Goal: Task Accomplishment & Management: Manage account settings

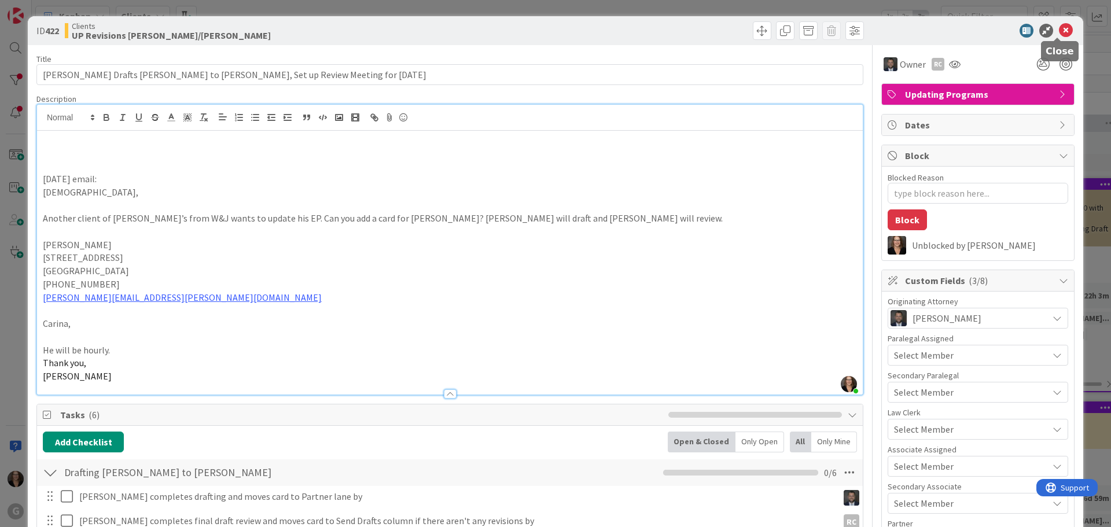
click at [1059, 30] on icon at bounding box center [1066, 31] width 14 height 14
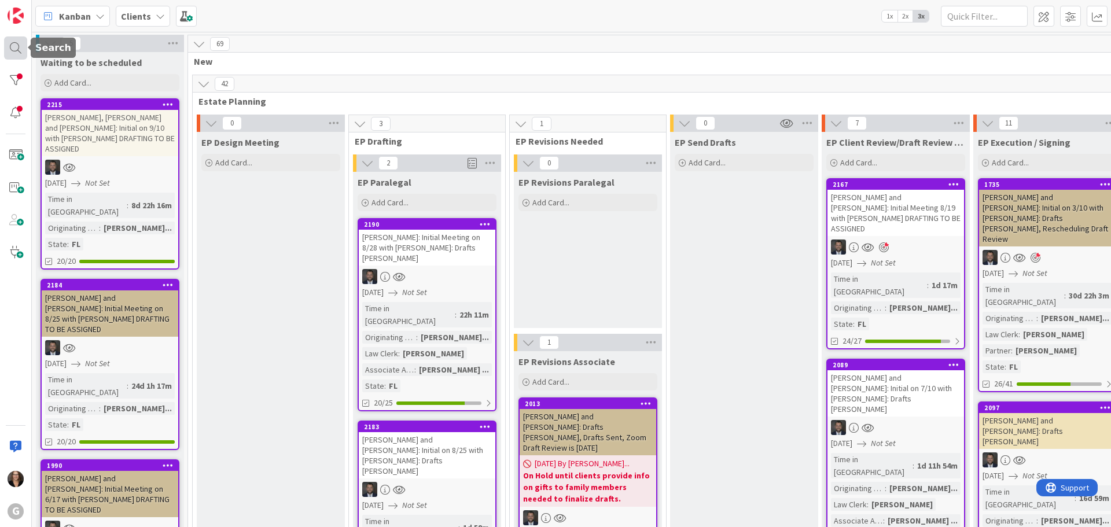
click at [14, 48] on div at bounding box center [15, 47] width 23 height 23
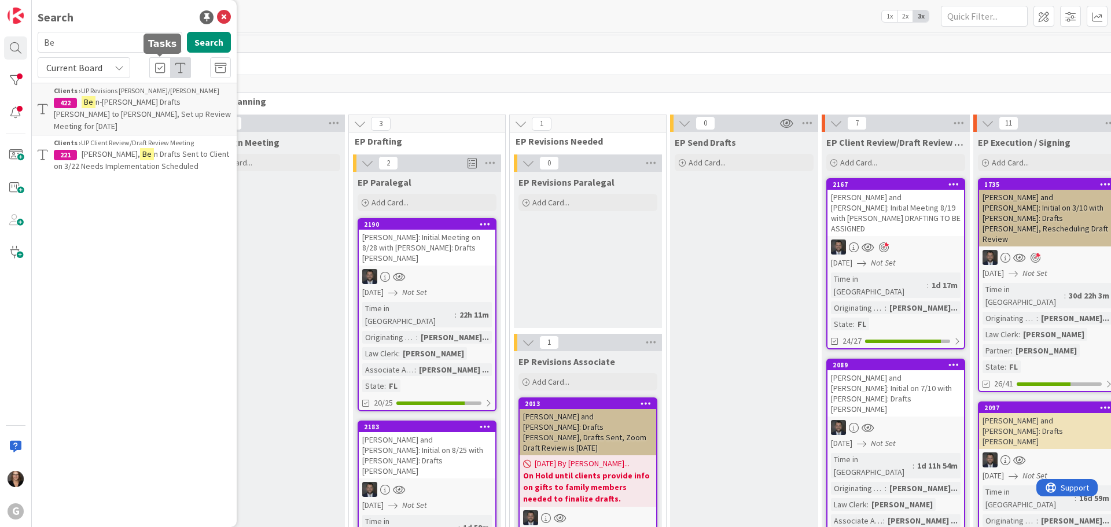
type input "B"
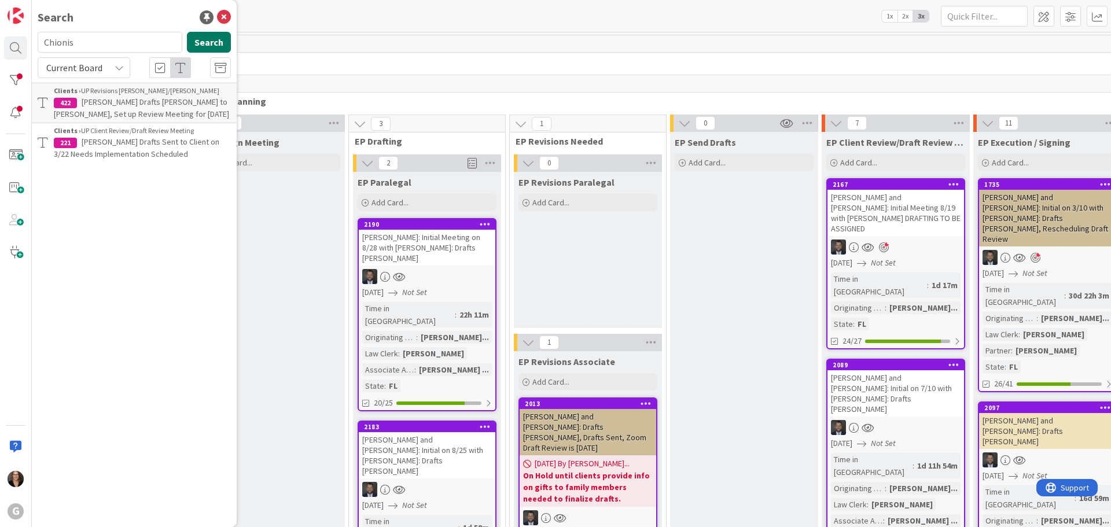
type input "Chionis"
click at [216, 46] on button "Search" at bounding box center [209, 42] width 44 height 21
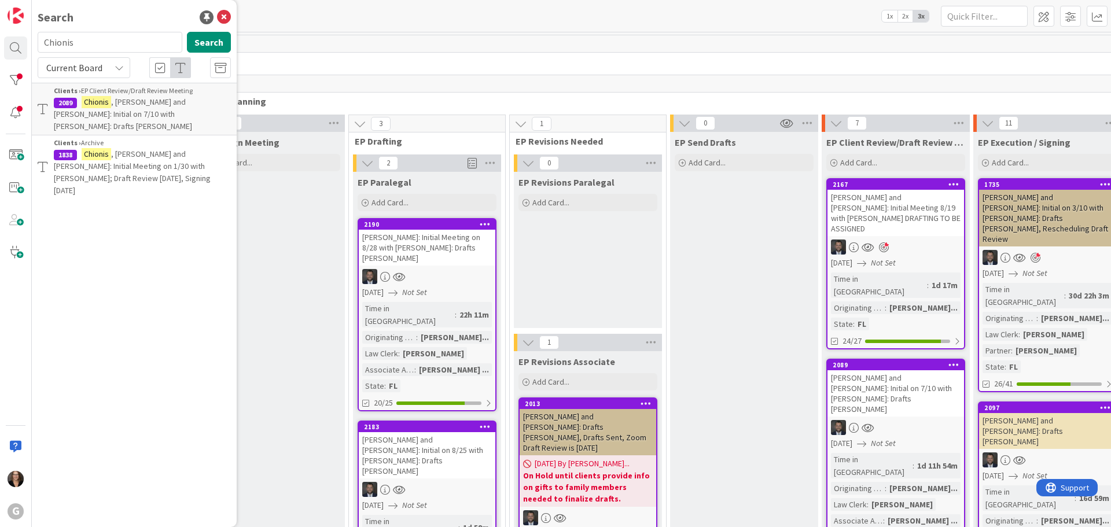
click at [160, 106] on span ", [PERSON_NAME] and [PERSON_NAME]: Initial on 7/10 with [PERSON_NAME]: Drafts […" at bounding box center [123, 114] width 138 height 35
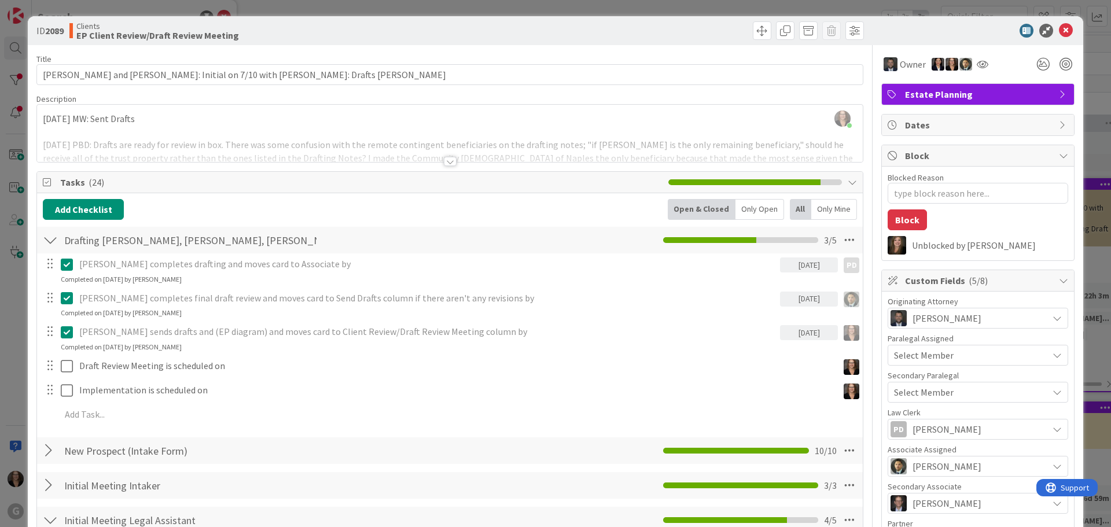
click at [43, 119] on div "[PERSON_NAME] just joined [DATE] MW: Sent Drafts [DATE] PBD: Drafts are ready f…" at bounding box center [450, 133] width 826 height 57
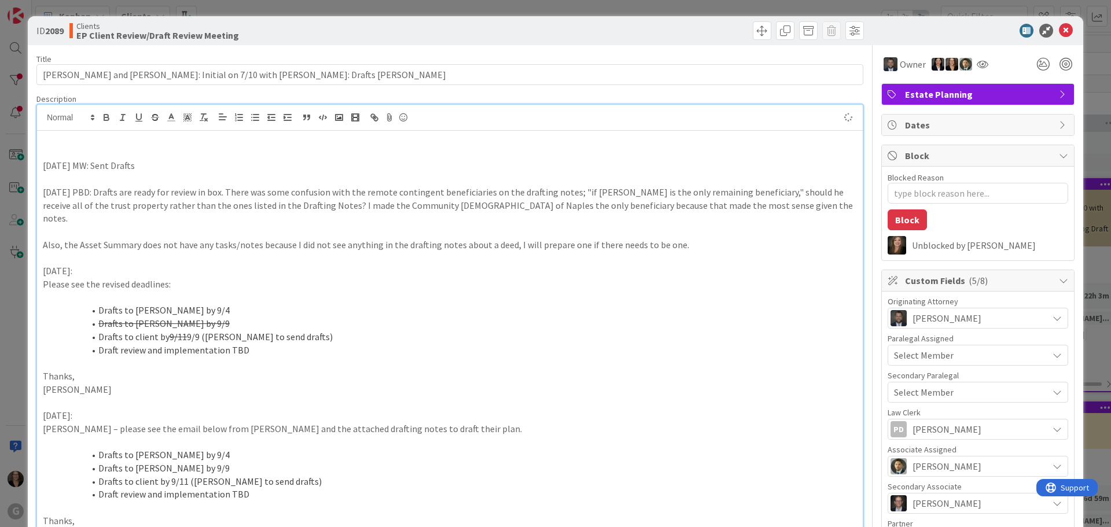
type textarea "x"
click at [274, 161] on p "[DATE] MW: Sent Drafts" at bounding box center [450, 165] width 814 height 13
click at [753, 28] on span at bounding box center [762, 30] width 19 height 19
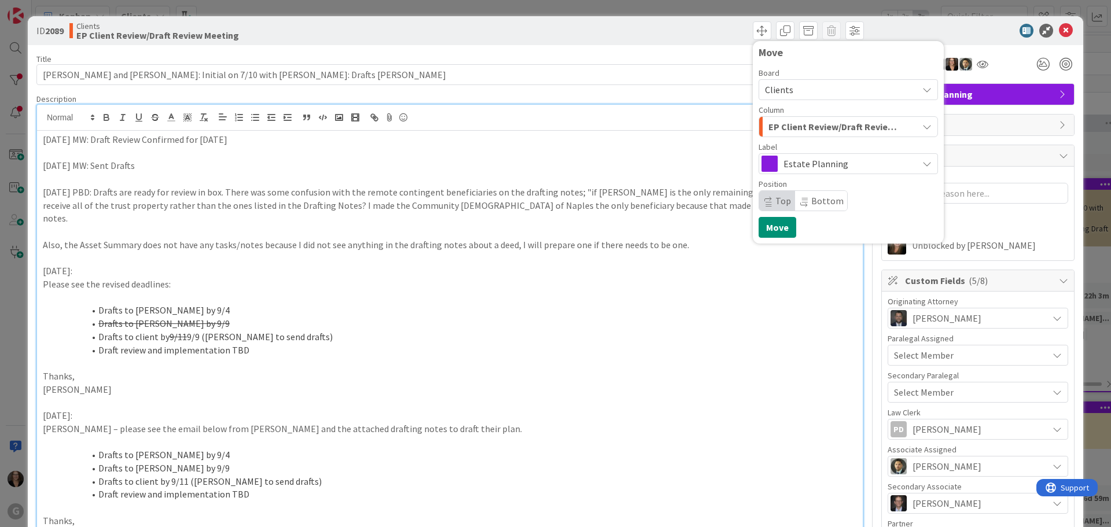
click at [679, 304] on li "Drafts to [PERSON_NAME] by 9/4" at bounding box center [457, 310] width 800 height 13
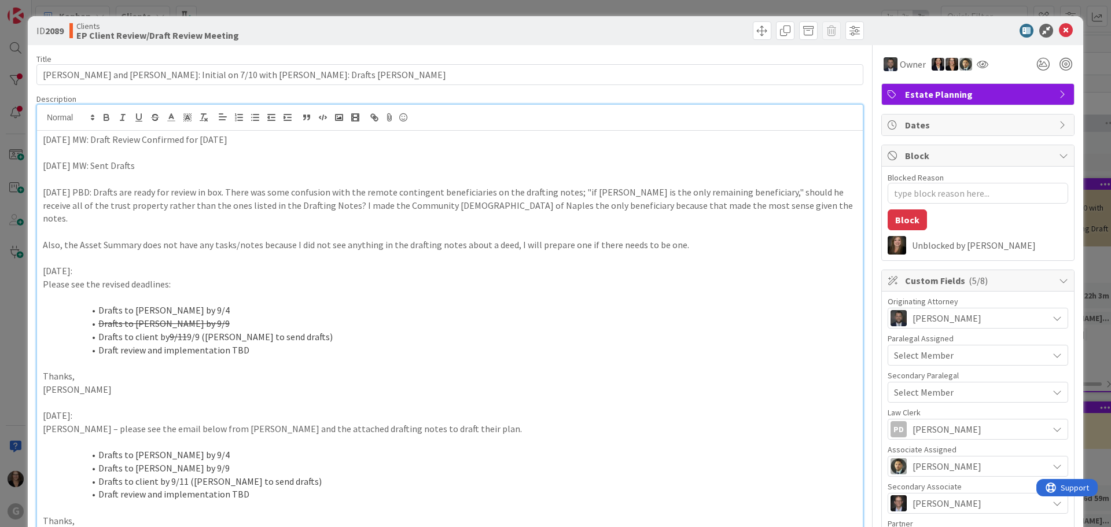
click at [944, 124] on span "Dates" at bounding box center [979, 125] width 148 height 14
type textarea "x"
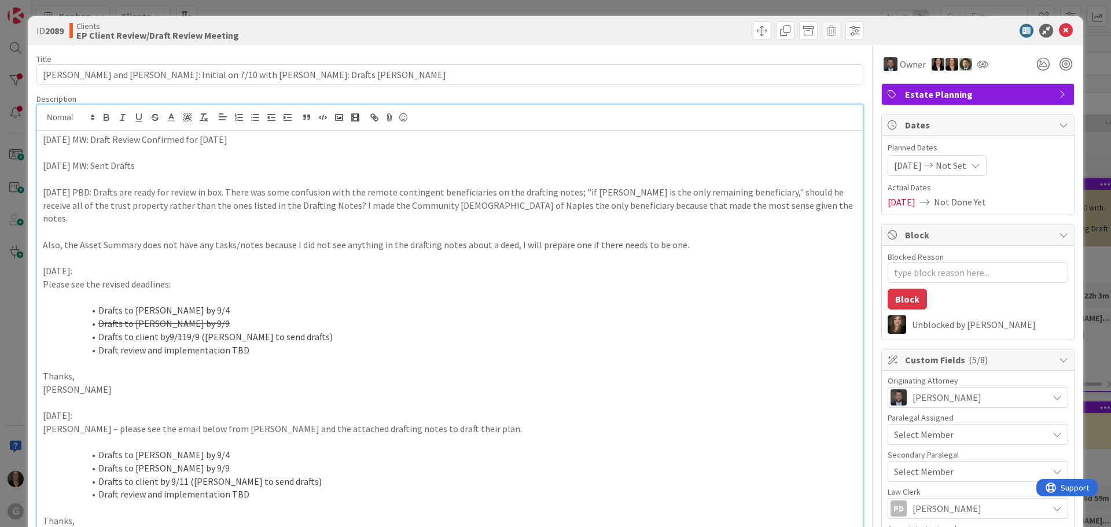
click at [496, 344] on li "Draft review and implementation TBD" at bounding box center [457, 350] width 800 height 13
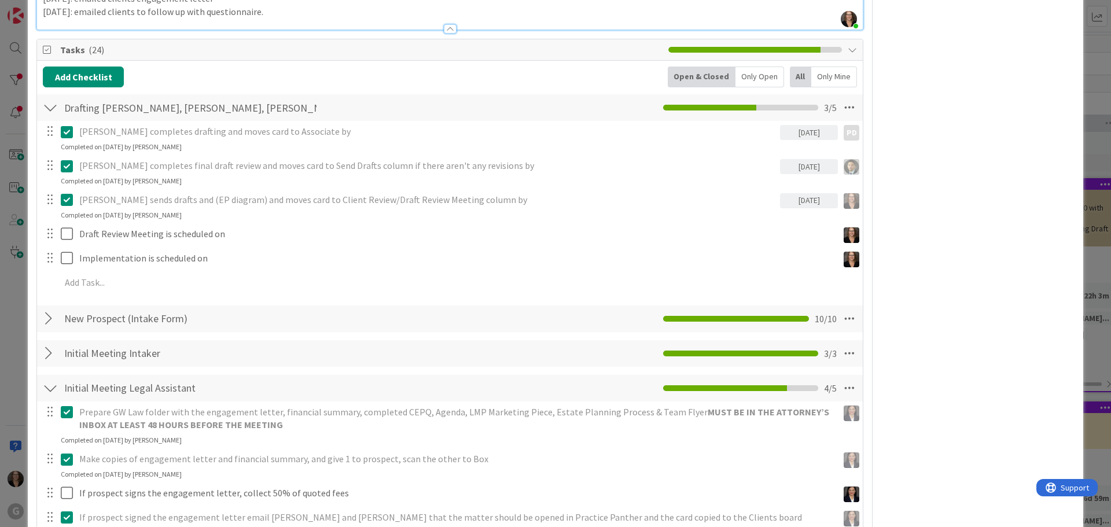
scroll to position [984, 0]
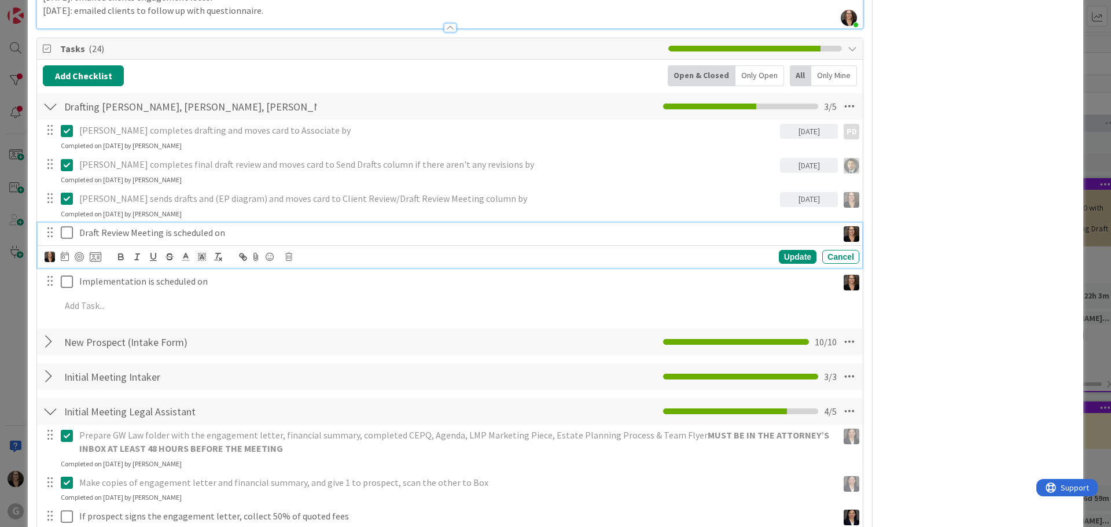
click at [233, 226] on p "Draft Review Meeting is scheduled on" at bounding box center [456, 232] width 754 height 13
click at [64, 252] on icon at bounding box center [65, 256] width 8 height 9
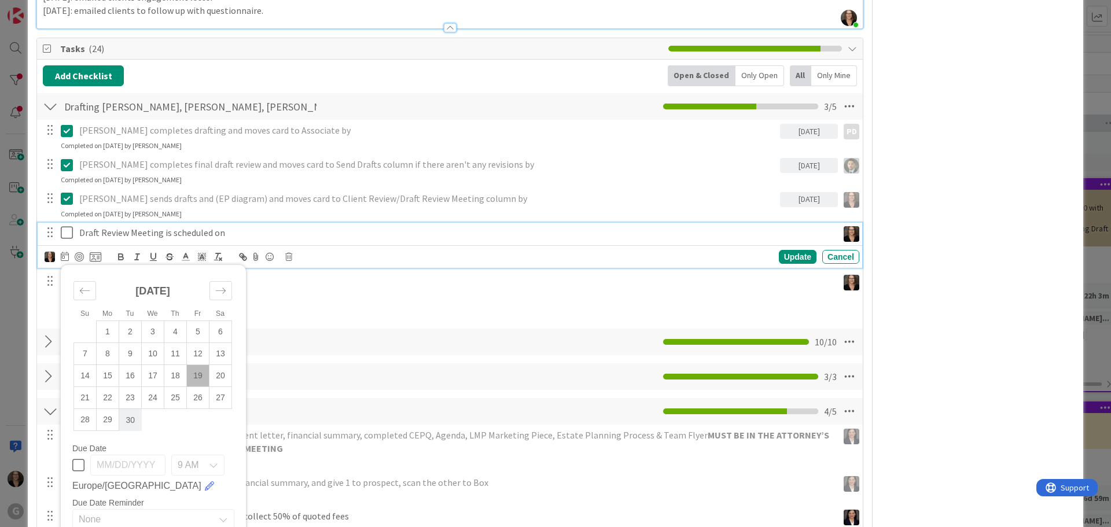
click at [130, 409] on td "30" at bounding box center [130, 420] width 23 height 22
type input "[DATE]"
type textarea "x"
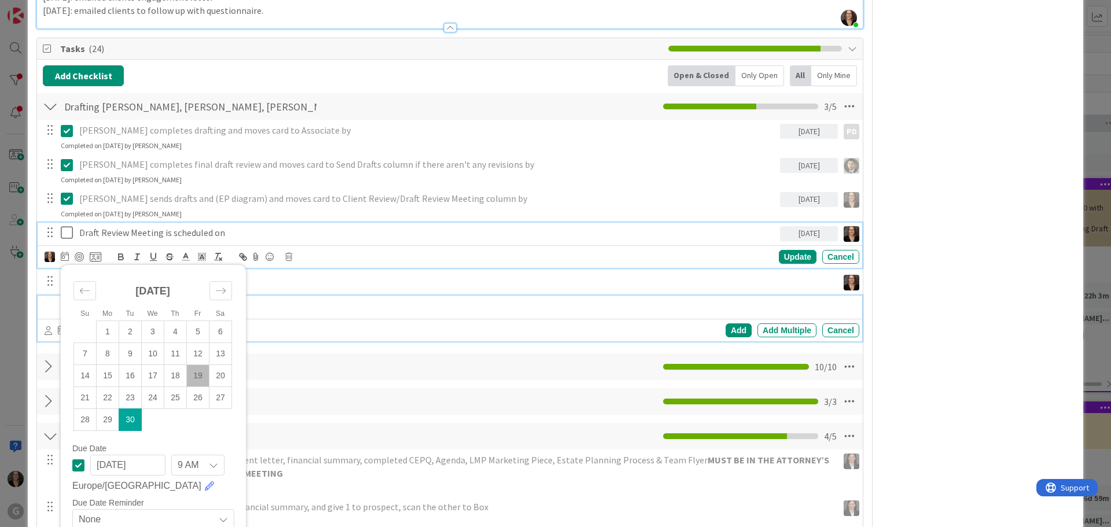
click at [281, 296] on div at bounding box center [457, 306] width 803 height 20
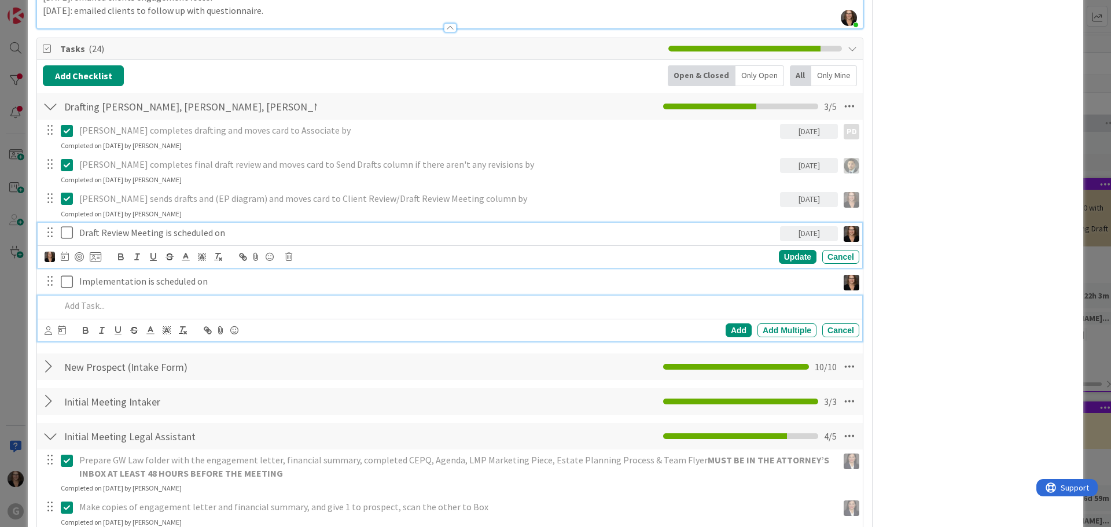
click at [230, 244] on div "Draft Review Meeting is scheduled on [DATE] Su Mo Tu We Th Fr Sa [DATE] 1 2 3 4…" at bounding box center [450, 246] width 825 height 46
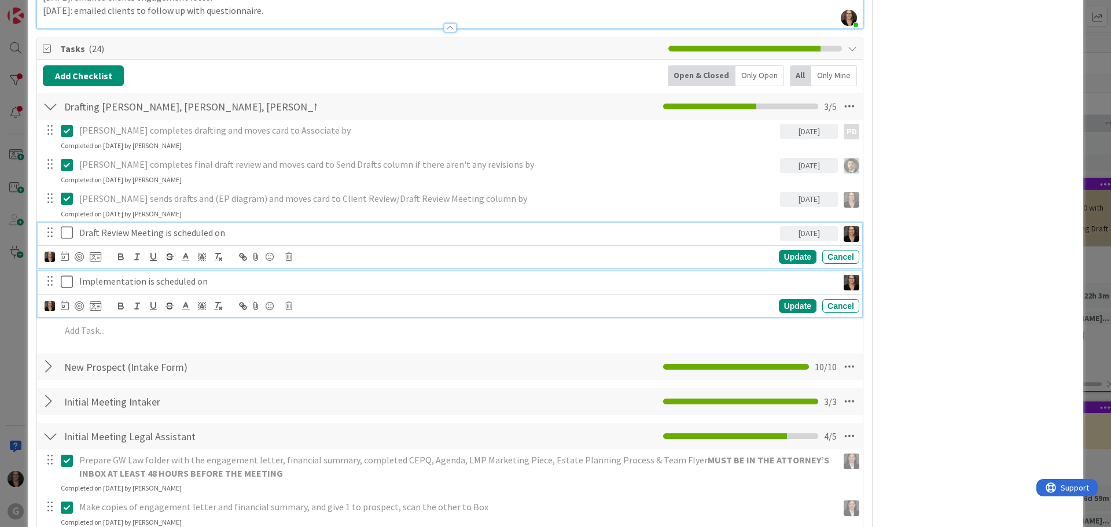
click at [209, 276] on div "Implementation is scheduled on" at bounding box center [456, 281] width 763 height 20
click at [220, 245] on div "Draft Review Meeting is scheduled on [DATE] Su Mo Tu We Th Fr Sa [DATE] 1 2 3 4…" at bounding box center [450, 246] width 825 height 46
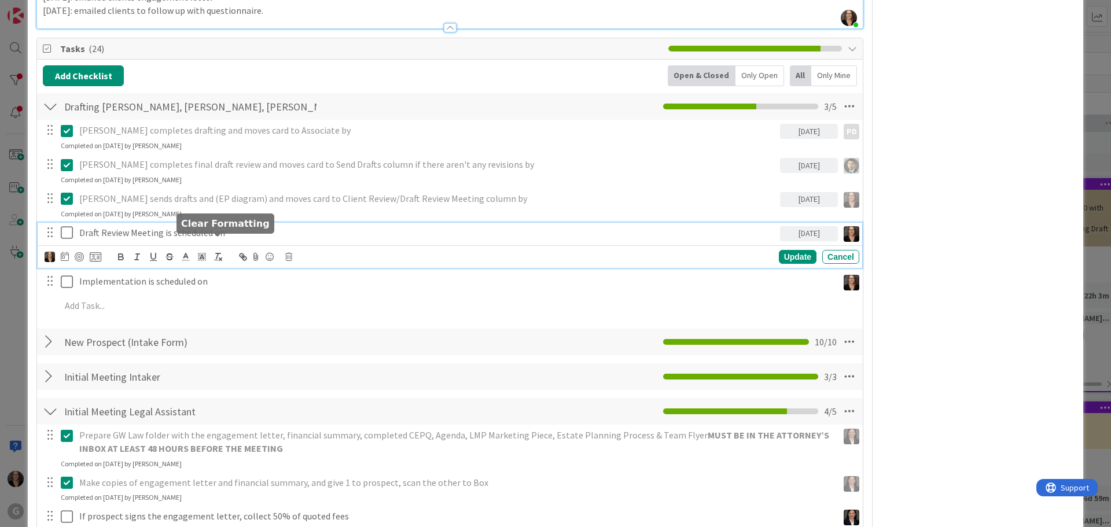
type textarea "x"
click at [64, 226] on icon at bounding box center [67, 233] width 12 height 14
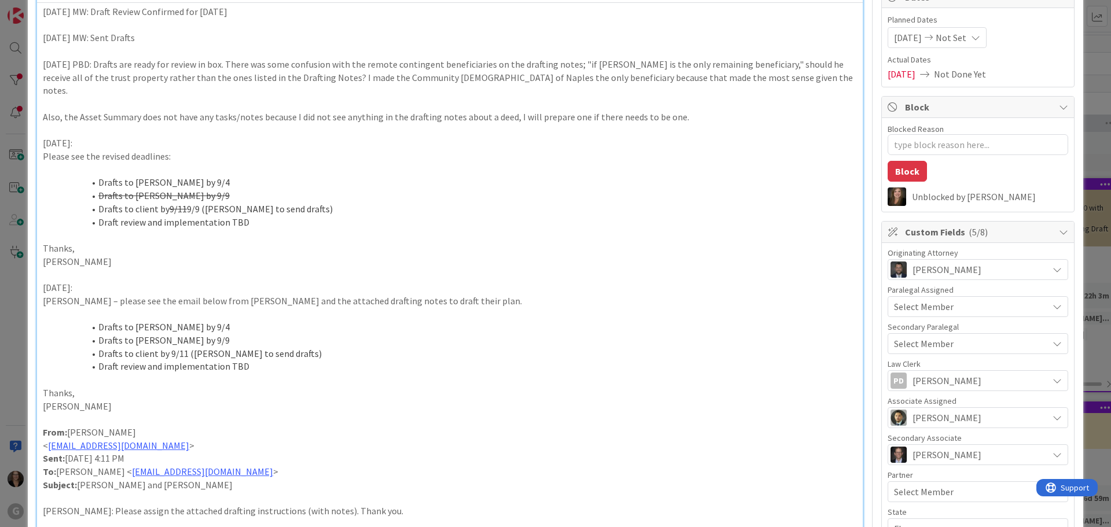
scroll to position [0, 0]
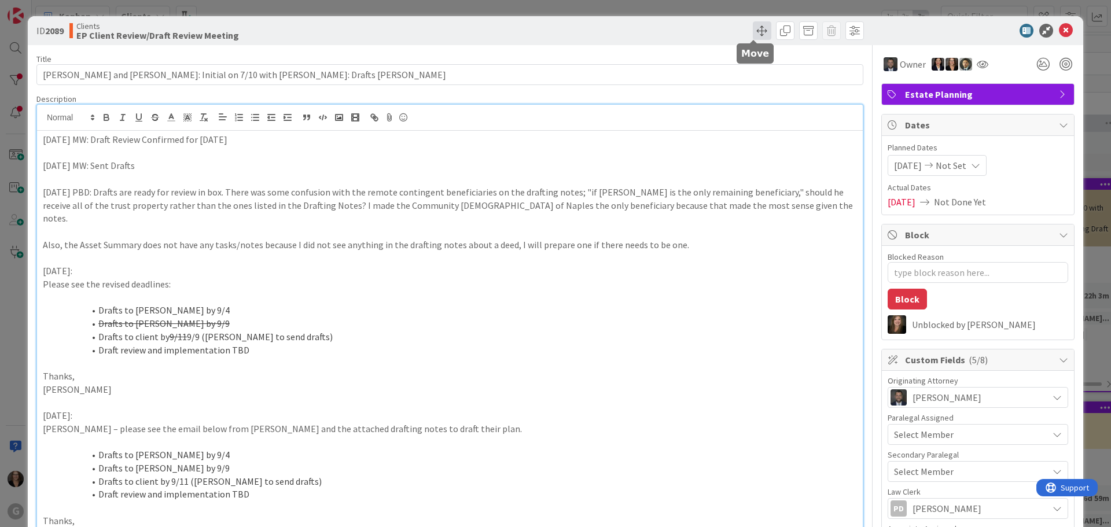
click at [754, 29] on span at bounding box center [762, 30] width 19 height 19
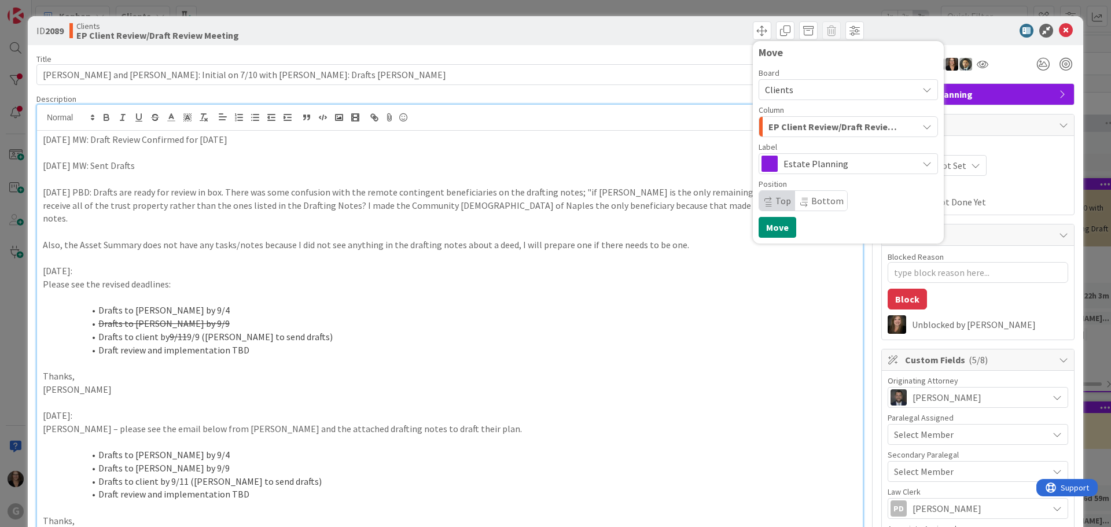
click at [922, 128] on icon "button" at bounding box center [926, 126] width 9 height 9
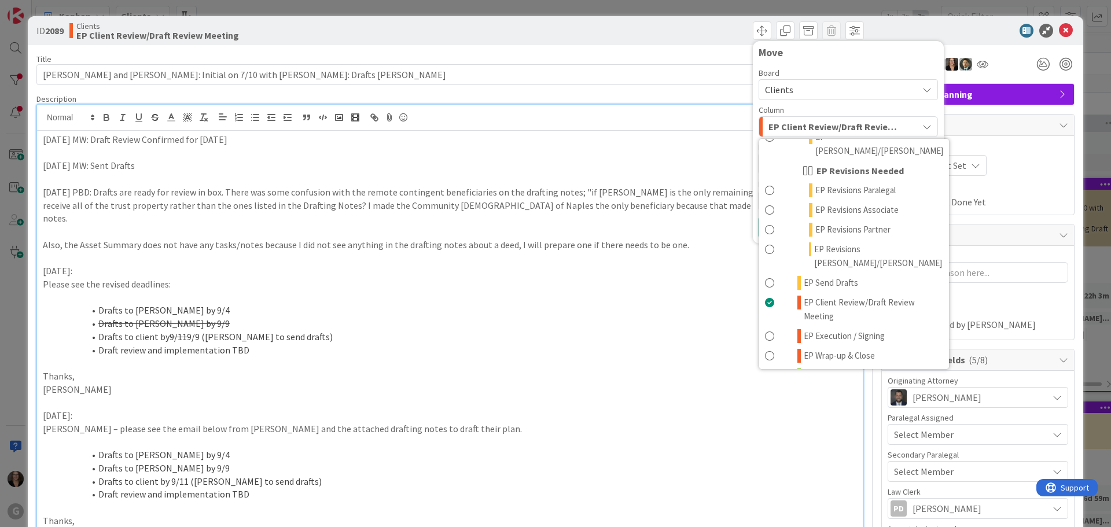
scroll to position [231, 0]
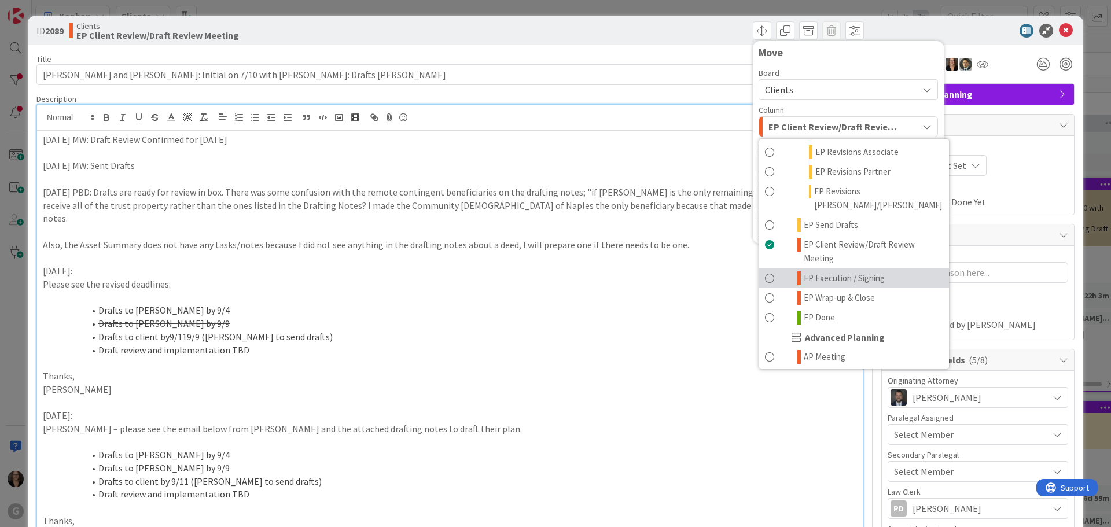
click at [765, 271] on span at bounding box center [769, 278] width 9 height 14
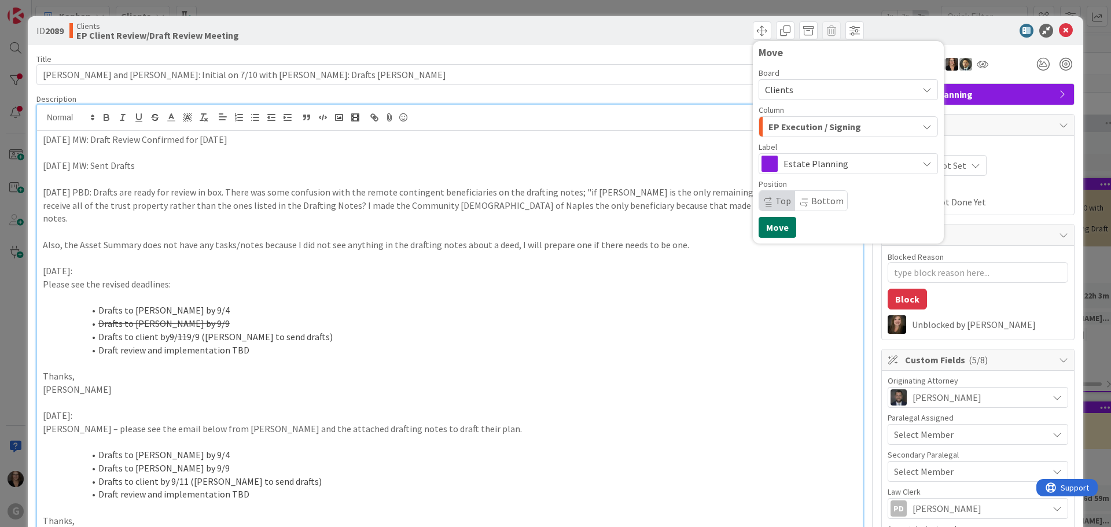
click at [761, 224] on button "Move" at bounding box center [778, 227] width 38 height 21
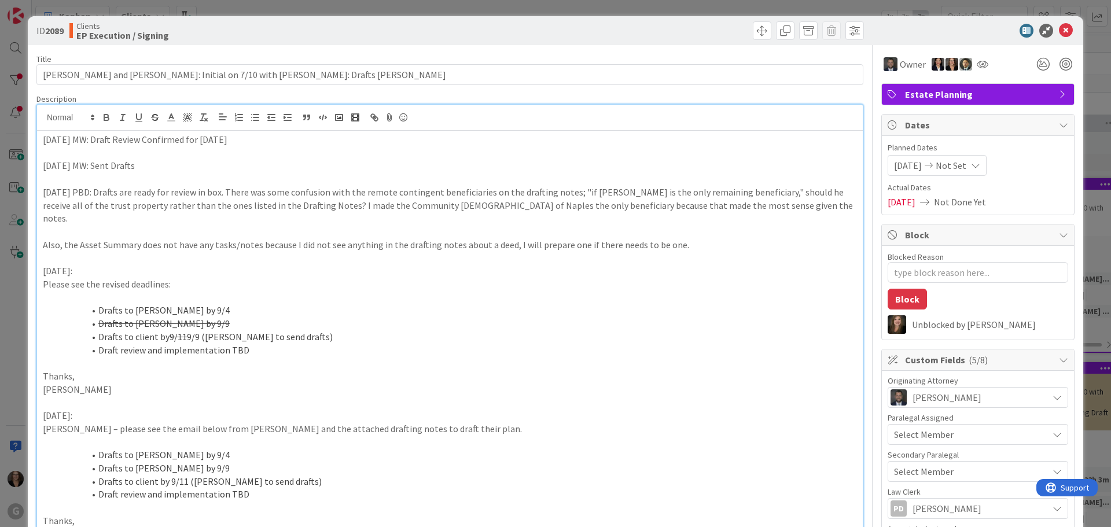
type textarea "x"
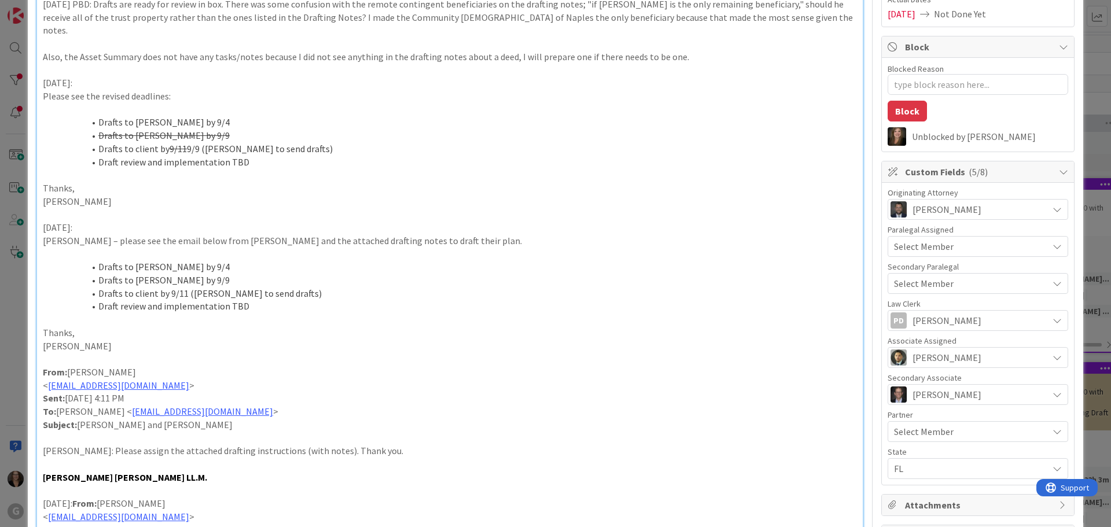
scroll to position [0, 0]
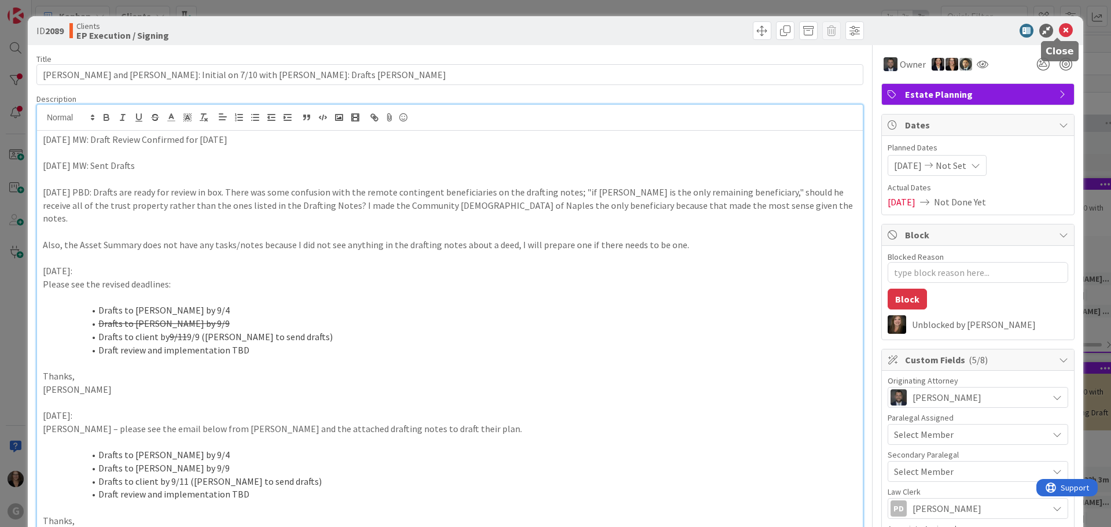
click at [1059, 30] on icon at bounding box center [1066, 31] width 14 height 14
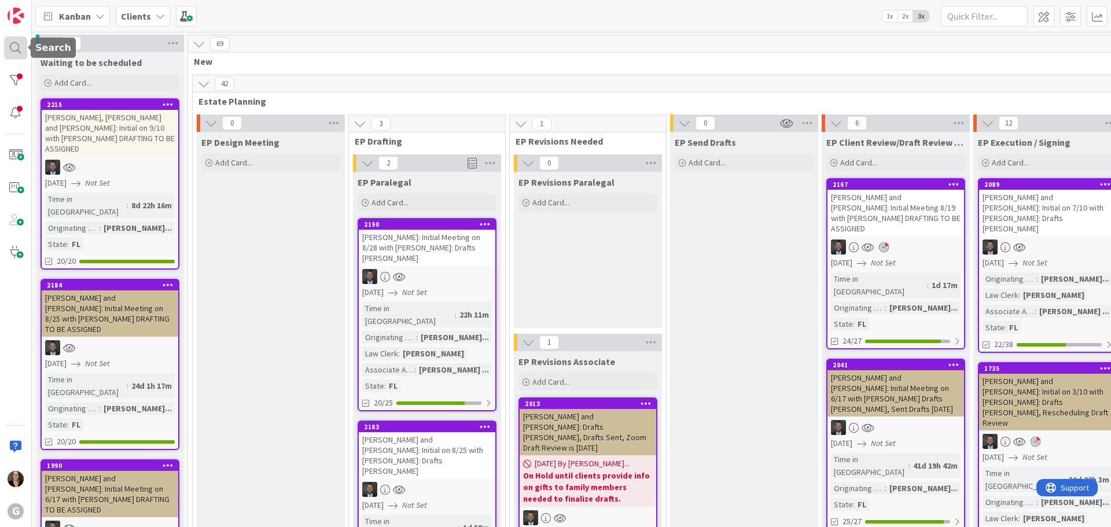
click at [16, 48] on div at bounding box center [15, 47] width 23 height 23
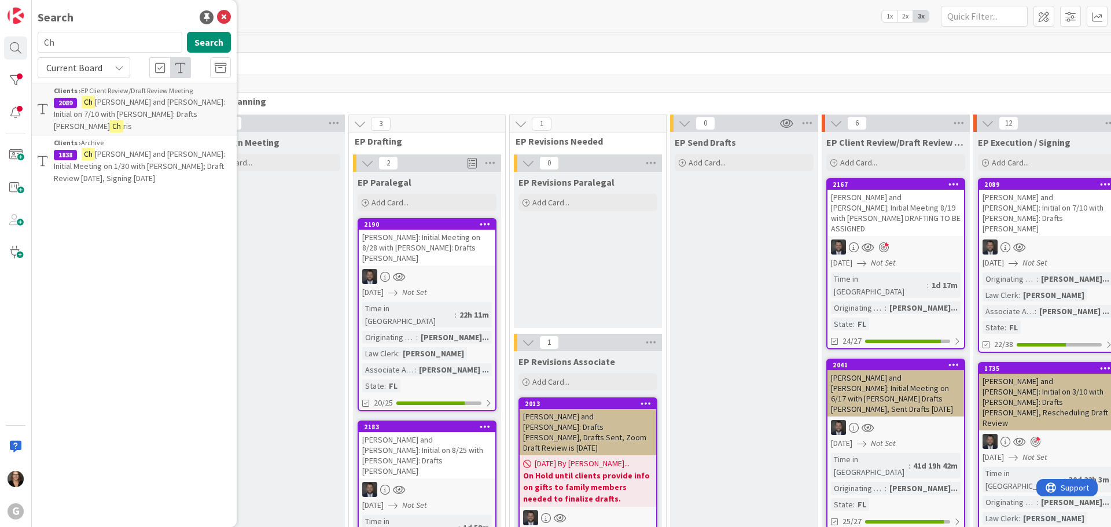
type input "C"
type input "[PERSON_NAME]"
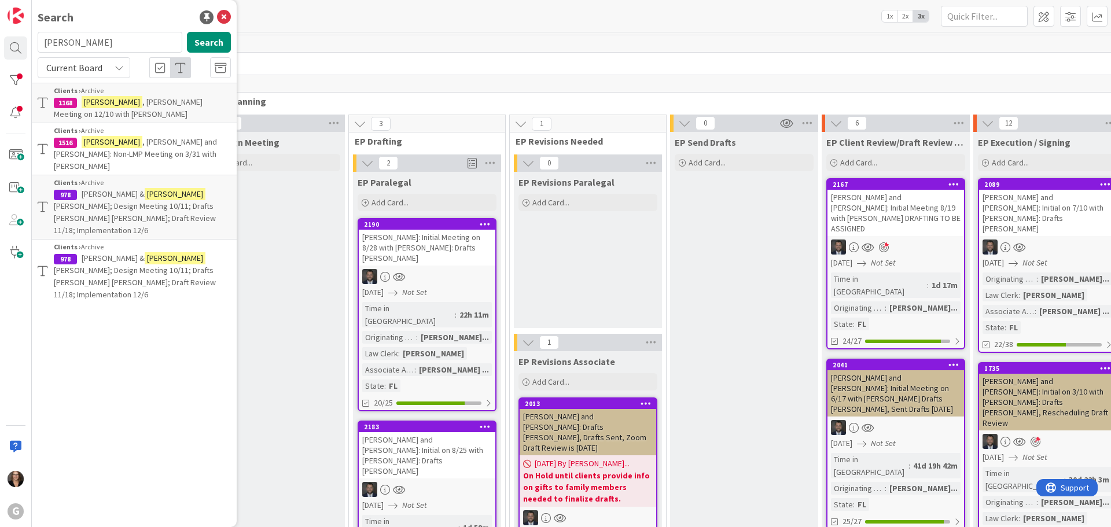
click at [112, 103] on span ", [PERSON_NAME] Meeting on 12/10 with [PERSON_NAME]" at bounding box center [128, 108] width 149 height 23
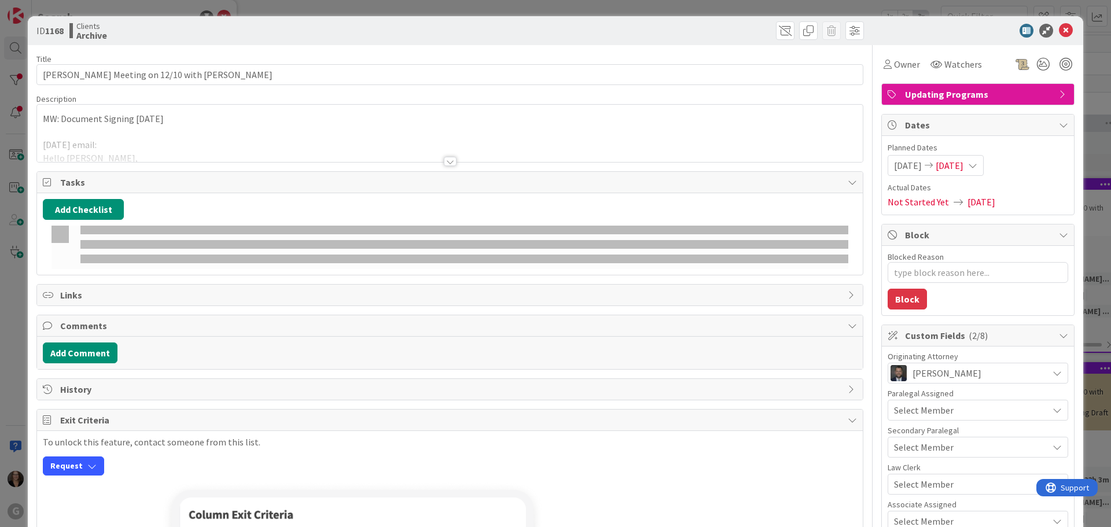
type textarea "x"
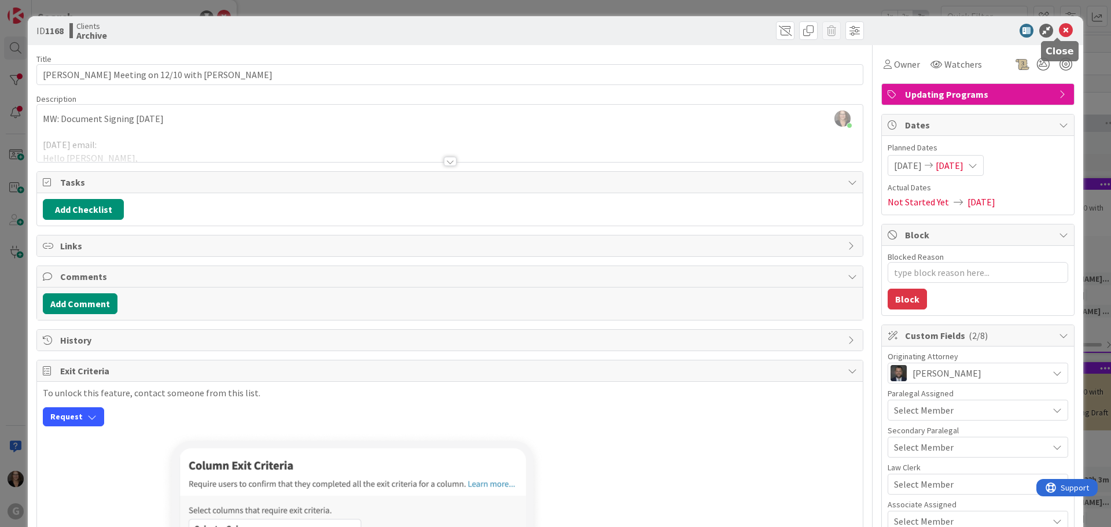
click at [1059, 32] on icon at bounding box center [1066, 31] width 14 height 14
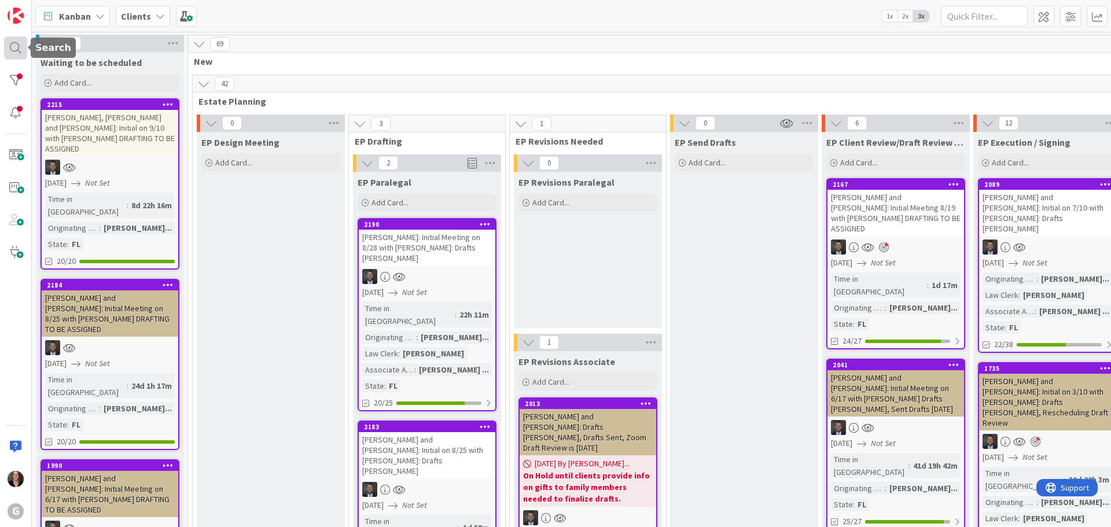
click at [14, 47] on div at bounding box center [15, 47] width 23 height 23
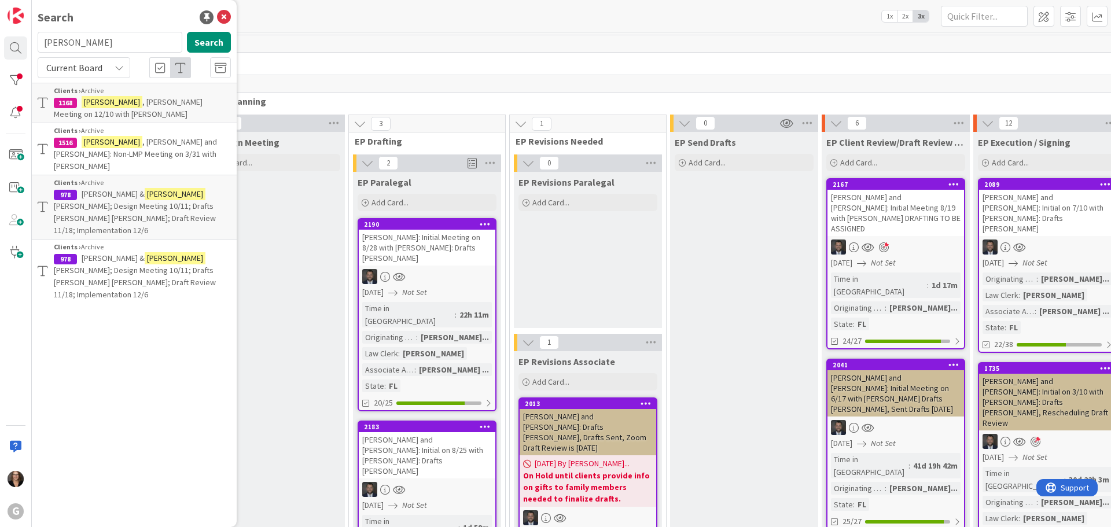
drag, startPoint x: 71, startPoint y: 47, endPoint x: 30, endPoint y: 45, distance: 41.7
click at [30, 45] on div "G Search [PERSON_NAME] Search Current Board Clients › Archive 1168 [PERSON_NAME…" at bounding box center [16, 263] width 32 height 527
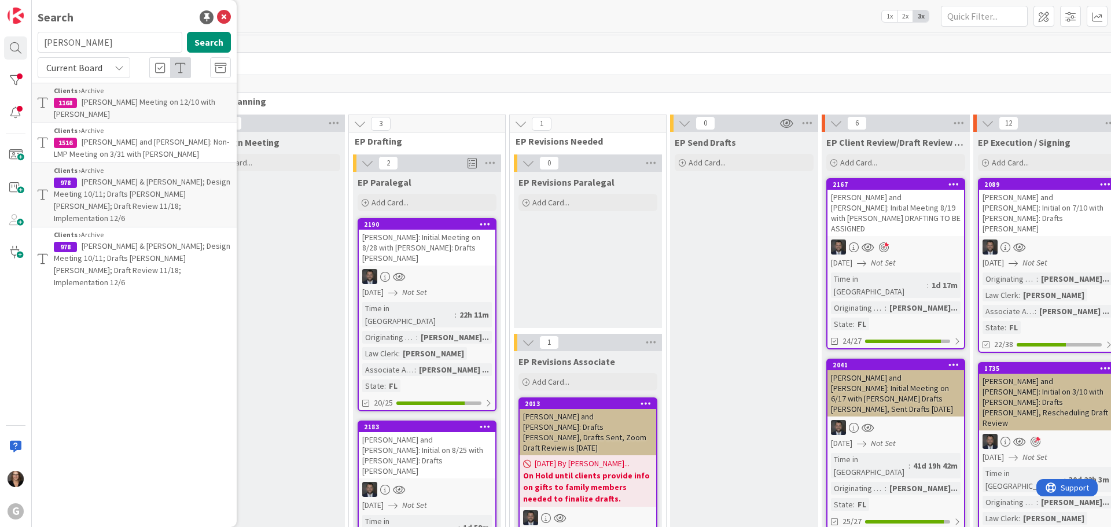
type input "[PERSON_NAME]"
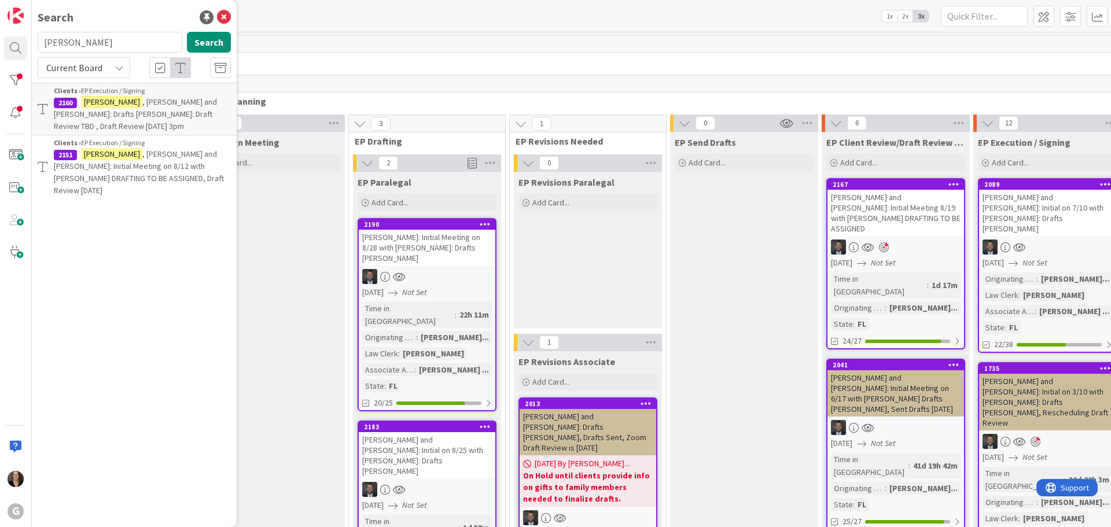
click at [122, 106] on mark "[PERSON_NAME]" at bounding box center [112, 102] width 61 height 12
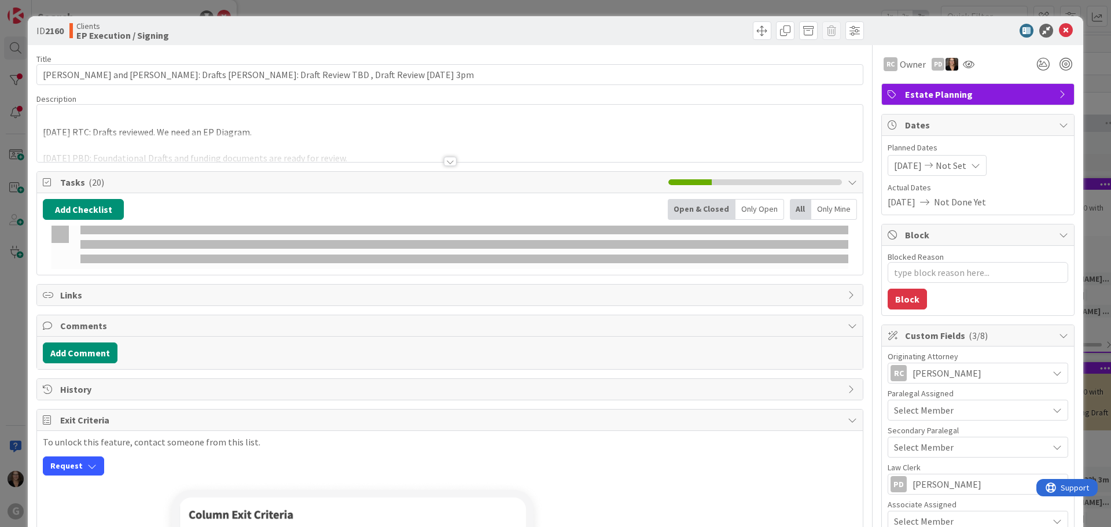
type textarea "x"
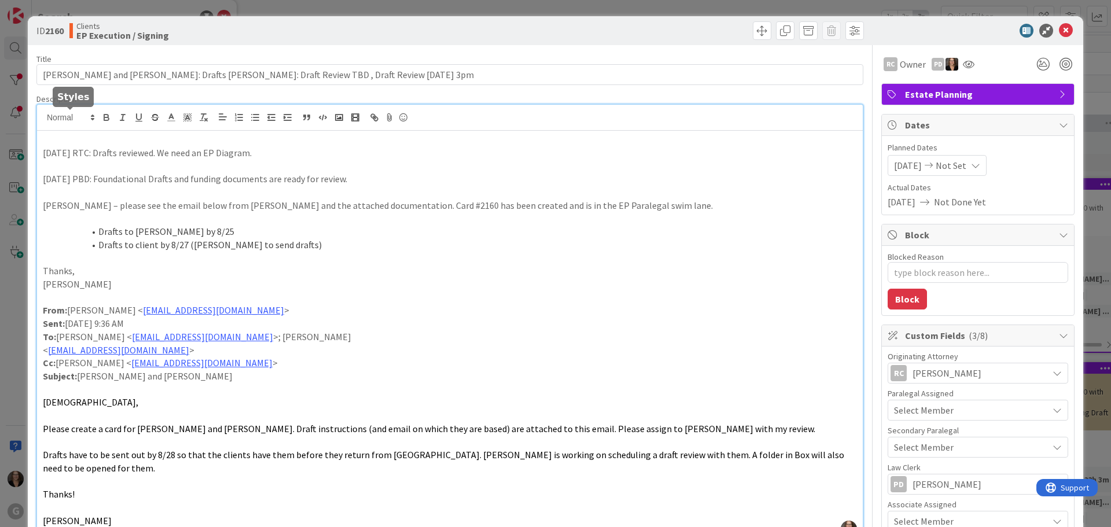
click at [46, 115] on div "[PERSON_NAME] just joined [DATE] RTC: Drafts reviewed. We need an EP Diagram. […" at bounding box center [450, 322] width 826 height 435
click at [172, 140] on p "[DATE] MW: Resent revised drafts [DATE]" at bounding box center [450, 139] width 814 height 13
click at [226, 141] on p "[DATE] MW: Resent revised drafts (2nd) [DATE]" at bounding box center [450, 139] width 814 height 13
click at [306, 143] on p "[DATE] MW: Resent revised drafts (2nd) [DATE], Confirmed Signing" at bounding box center [450, 139] width 814 height 13
click at [301, 140] on p "[DATE] MW: Resent revised drafts (2nd) [DATE], Confirmed Signing [DATE]" at bounding box center [450, 139] width 814 height 13
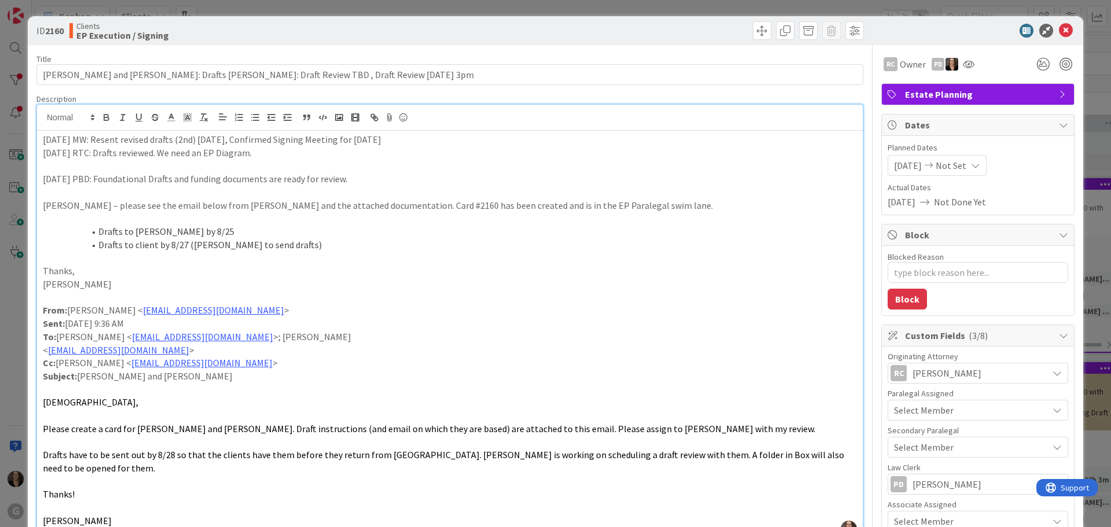
click at [380, 139] on p "[DATE] MW: Resent revised drafts (2nd) [DATE], Confirmed Signing Meeting for [D…" at bounding box center [450, 139] width 814 height 13
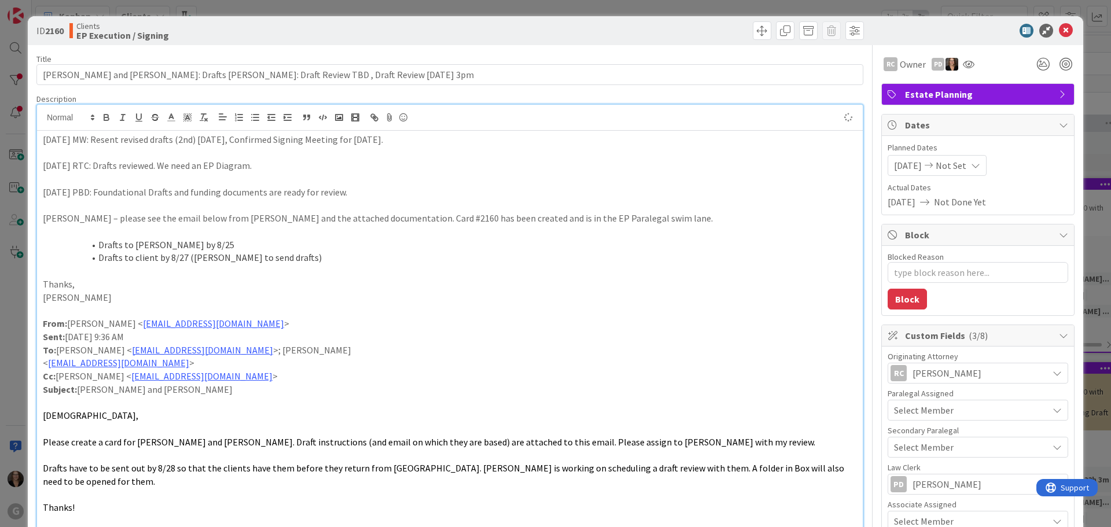
type textarea "x"
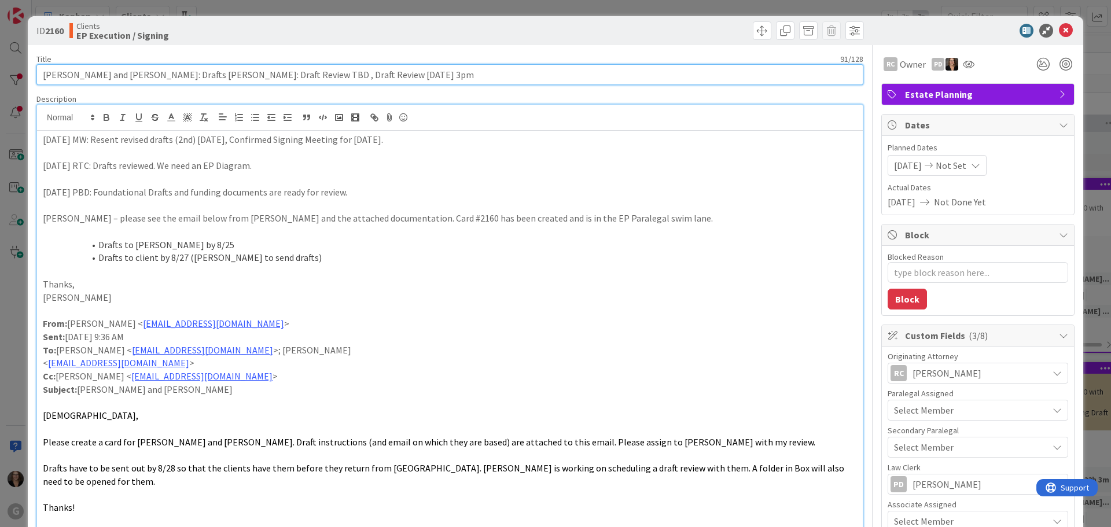
drag, startPoint x: 404, startPoint y: 74, endPoint x: 425, endPoint y: 75, distance: 20.3
click at [406, 75] on input "[PERSON_NAME] and [PERSON_NAME]: Drafts [PERSON_NAME]: Draft Review TBD , Draft…" at bounding box center [449, 74] width 827 height 21
type input "[PERSON_NAME] and [PERSON_NAME]: Drafts [PERSON_NAME]: Draft Review TBD , Draft…"
type textarea "x"
type input "[PERSON_NAME] and [PERSON_NAME]: Drafts [PERSON_NAME]: Draft Review TBD , Draft…"
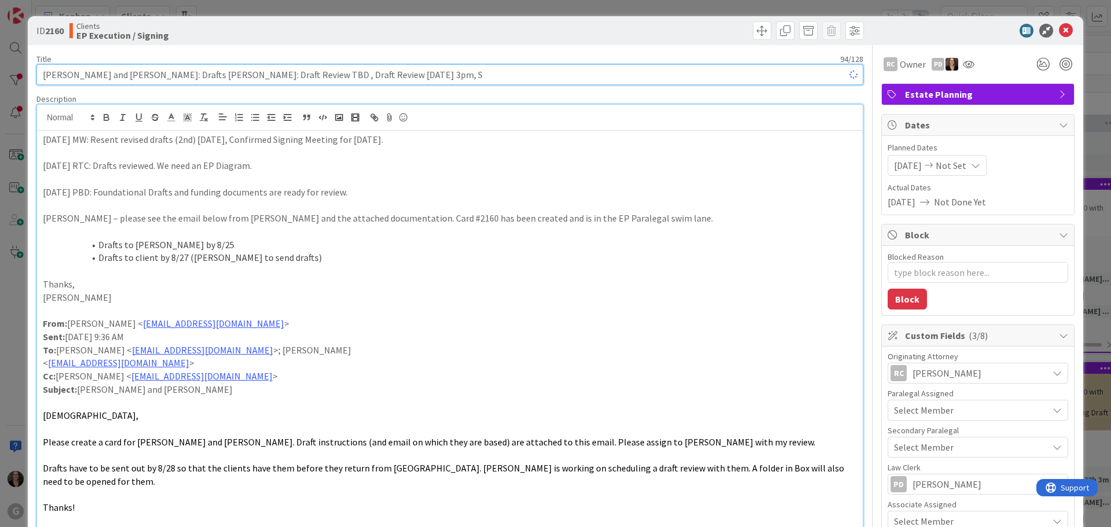
type textarea "x"
type input "[PERSON_NAME] and [PERSON_NAME]: Drafts [PERSON_NAME]: Draft Review TBD , Draft…"
type textarea "x"
type input "[PERSON_NAME] and [PERSON_NAME]: Drafts [PERSON_NAME]: Draft Review TBD , Draft…"
type textarea "x"
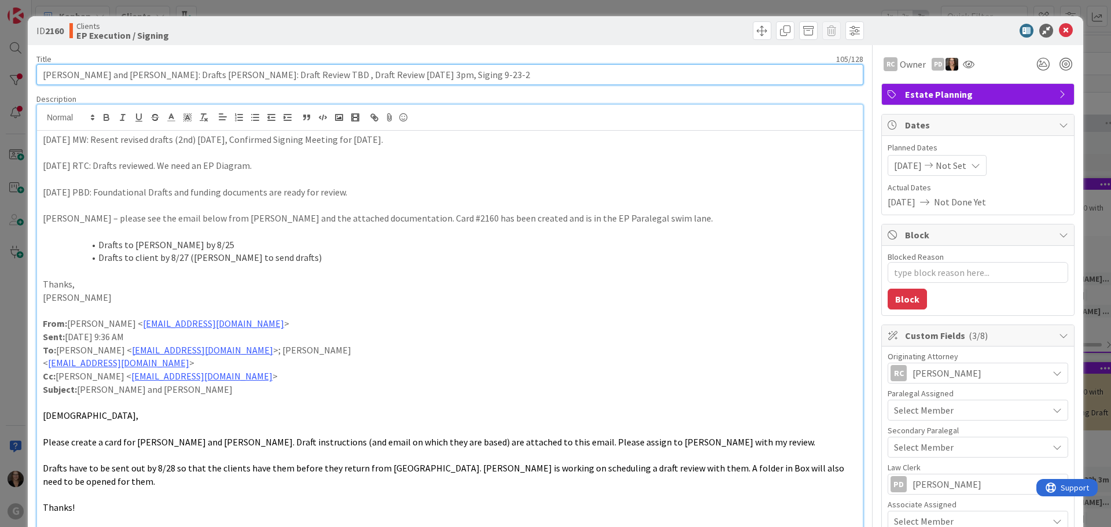
type input "[PERSON_NAME] and [PERSON_NAME]: Drafts [PERSON_NAME]: Draft Review TBD , Draft…"
type textarea "x"
click at [423, 76] on input "[PERSON_NAME] and [PERSON_NAME]: Drafts [PERSON_NAME]: Draft Review TBD , Draft…" at bounding box center [449, 74] width 827 height 21
type input "[PERSON_NAME] and [PERSON_NAME]: Drafts [PERSON_NAME]: Draft Review TBD , Draft…"
type textarea "x"
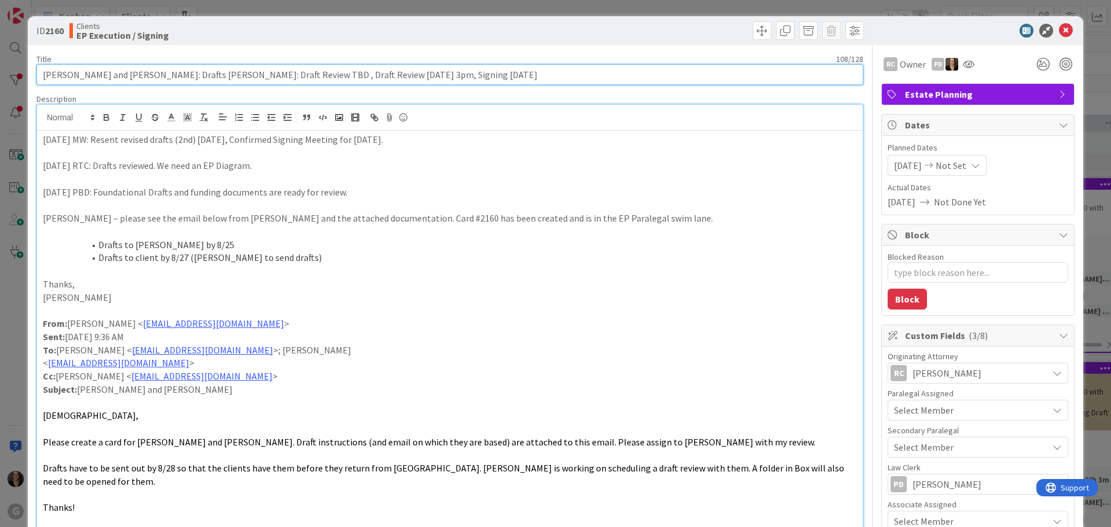
click at [487, 73] on input "[PERSON_NAME] and [PERSON_NAME]: Drafts [PERSON_NAME]: Draft Review TBD , Draft…" at bounding box center [449, 74] width 827 height 21
type input "[PERSON_NAME] and [PERSON_NAME]: Drafts [PERSON_NAME]: Draft Review TBD , Draft…"
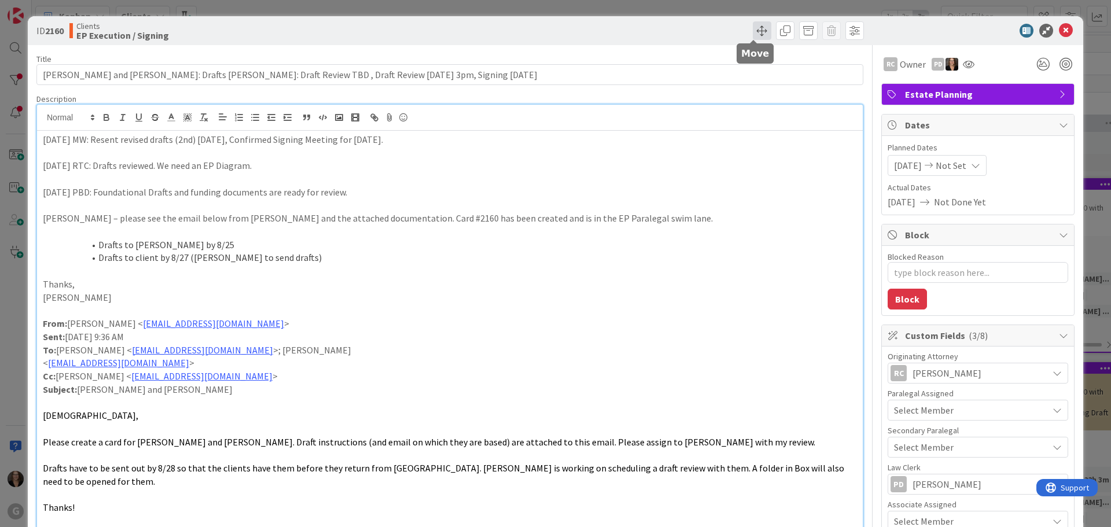
click at [753, 30] on span at bounding box center [762, 30] width 19 height 19
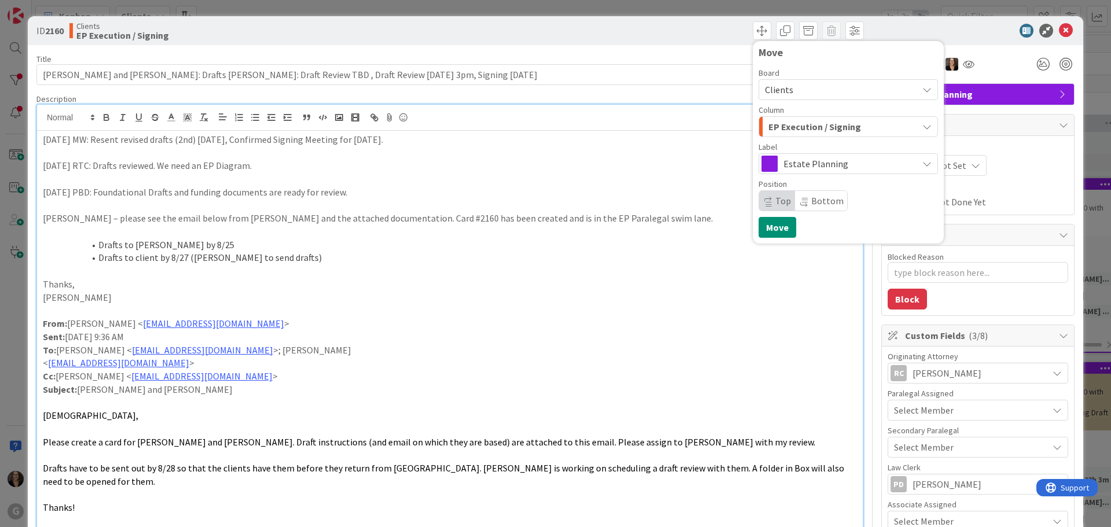
click at [922, 128] on icon "button" at bounding box center [926, 126] width 9 height 9
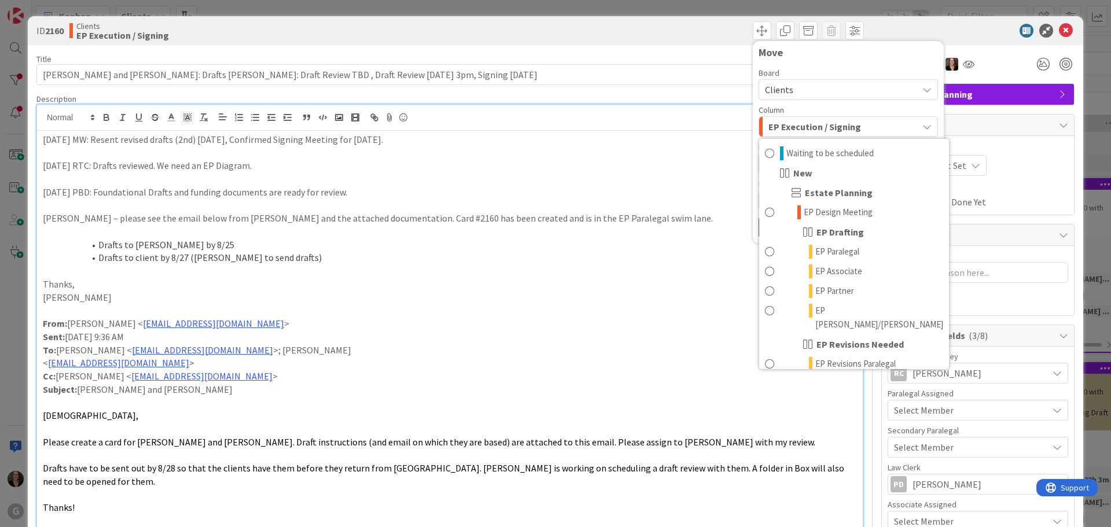
click at [452, 340] on p "Sent: [DATE] 9:36 AM" at bounding box center [450, 336] width 814 height 13
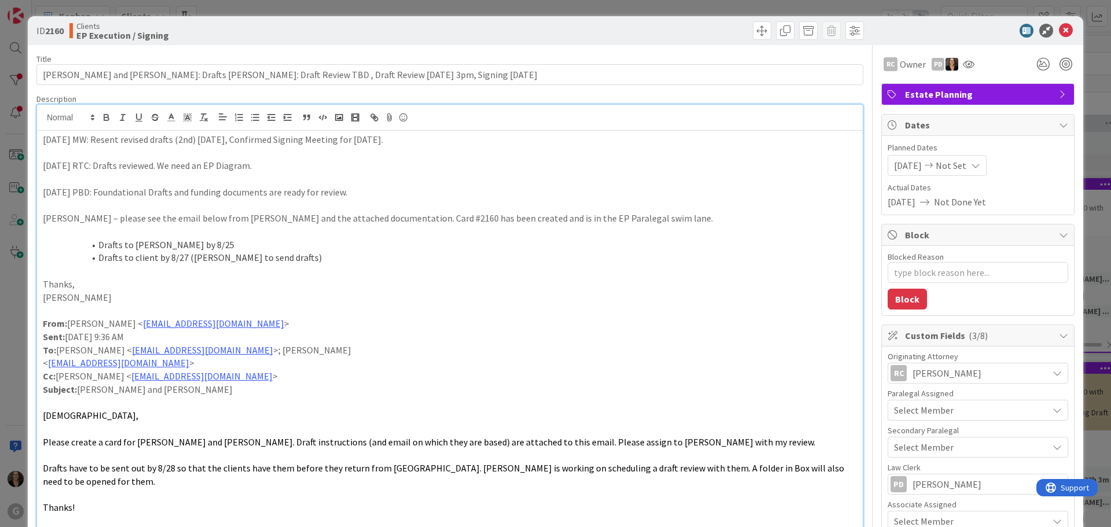
click at [966, 169] on span "Not Set" at bounding box center [951, 166] width 31 height 14
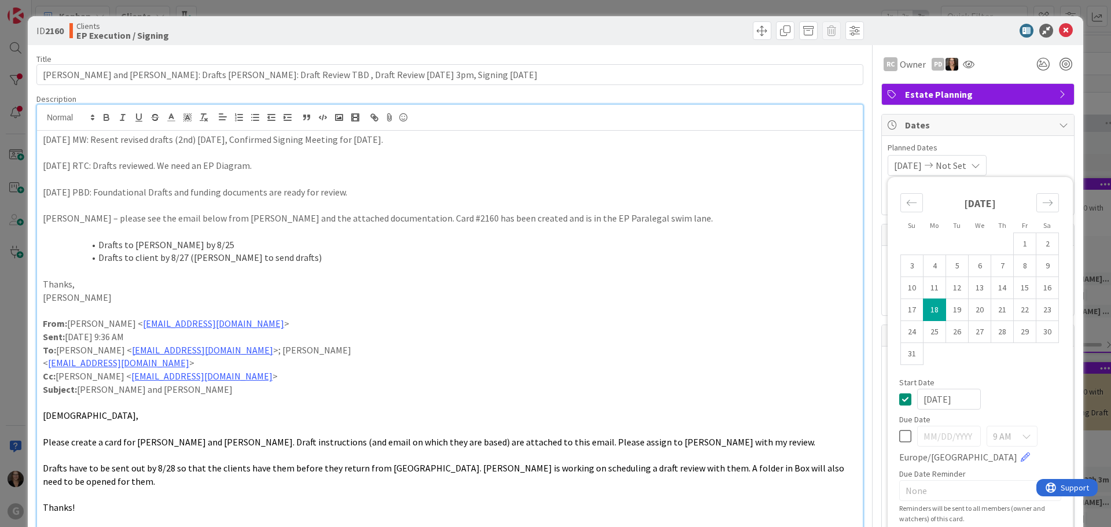
click at [899, 435] on icon at bounding box center [905, 436] width 12 height 14
type input "[DATE]"
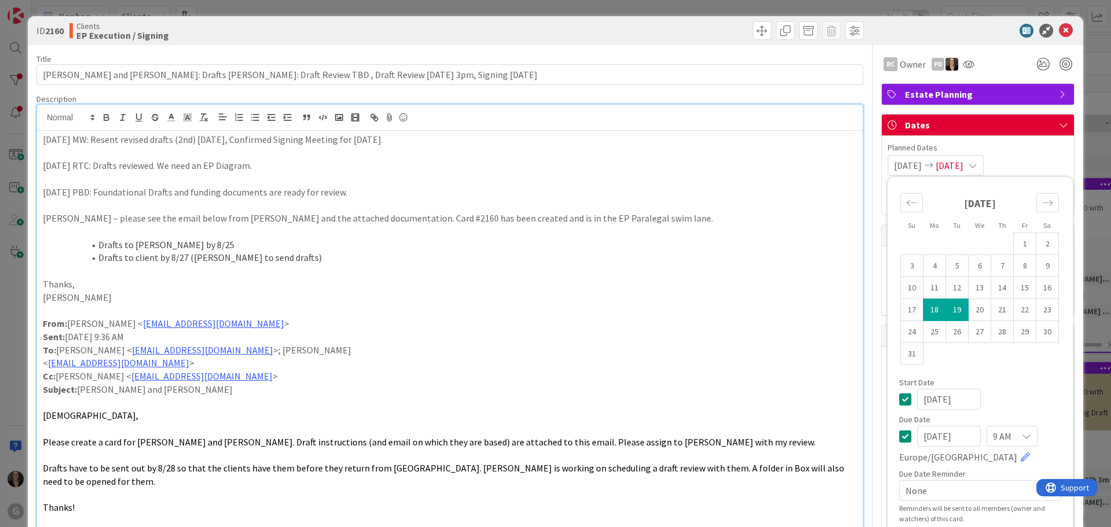
type textarea "x"
drag, startPoint x: 1039, startPoint y: 203, endPoint x: 1034, endPoint y: 240, distance: 36.7
click at [1042, 204] on icon "Move forward to switch to the next month." at bounding box center [1047, 202] width 11 height 11
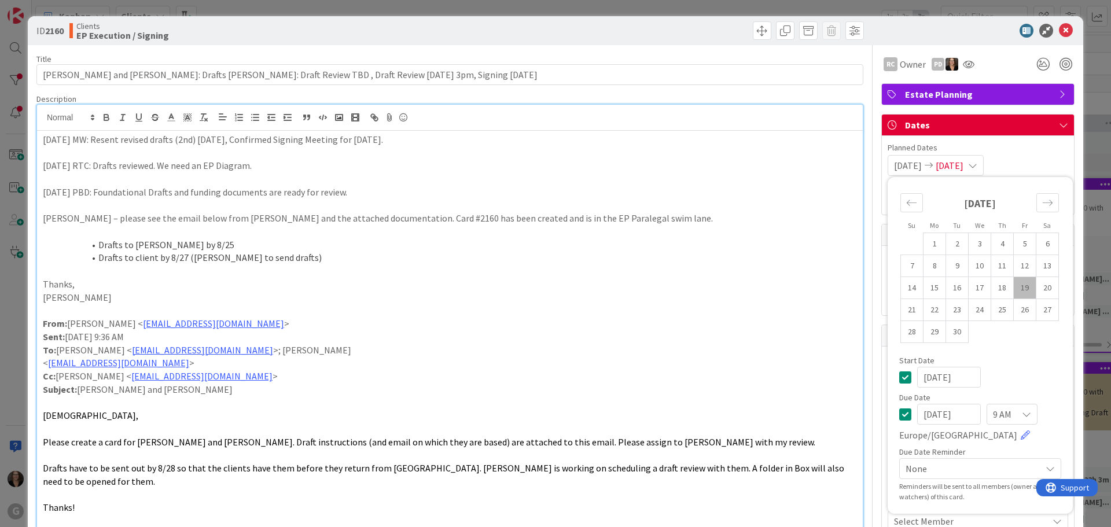
click at [947, 417] on input "[DATE]" at bounding box center [949, 414] width 64 height 21
click at [950, 310] on td "23" at bounding box center [957, 310] width 23 height 22
type input "[DATE]"
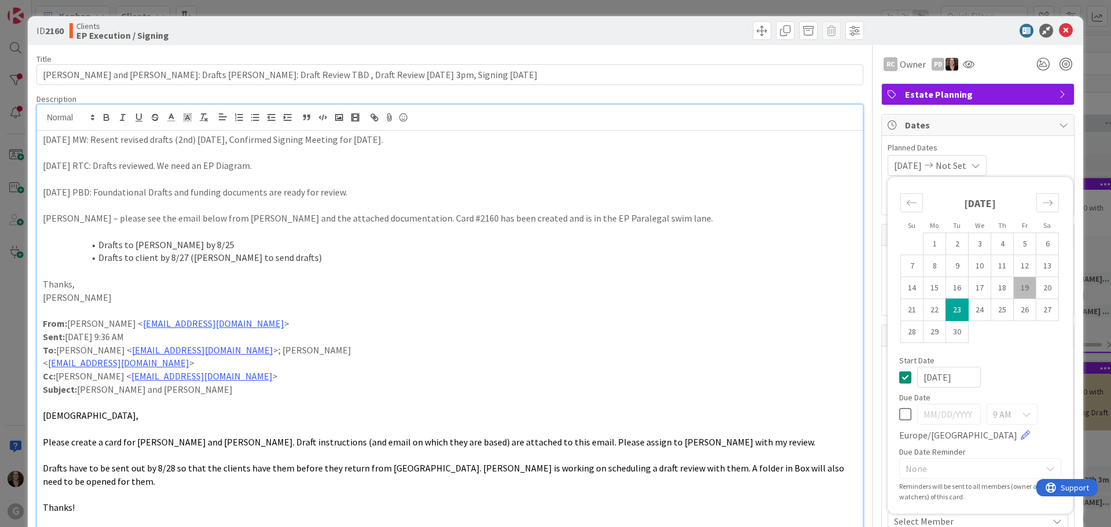
type textarea "x"
click at [899, 379] on icon at bounding box center [905, 377] width 12 height 14
type textarea "x"
click at [900, 208] on div "Move backward to switch to the previous month." at bounding box center [911, 202] width 23 height 19
click at [1042, 203] on icon "Move forward to switch to the next month." at bounding box center [1047, 202] width 11 height 11
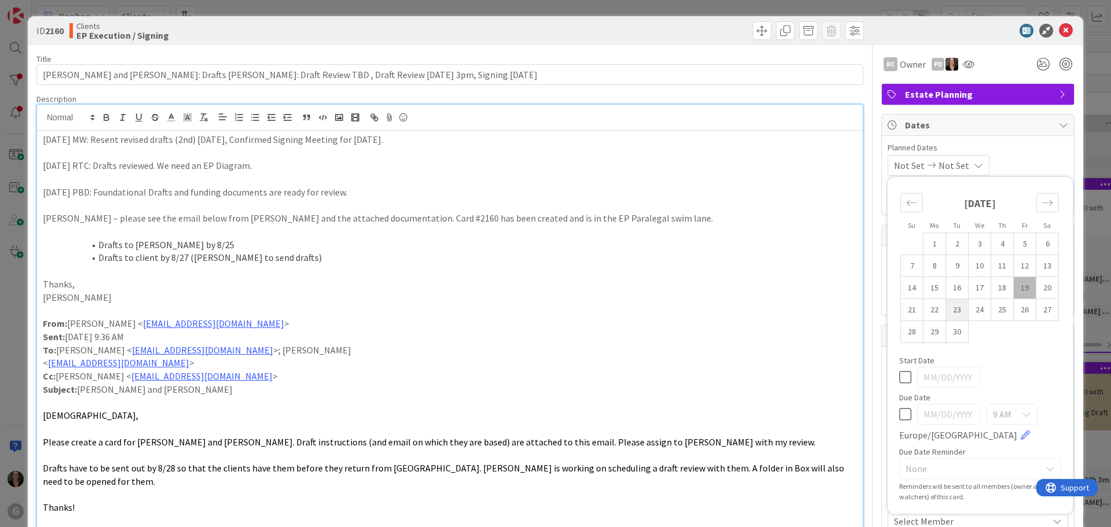
click at [950, 313] on td "23" at bounding box center [957, 310] width 23 height 22
type input "[DATE]"
type textarea "x"
click at [899, 416] on icon at bounding box center [905, 414] width 12 height 14
type textarea "x"
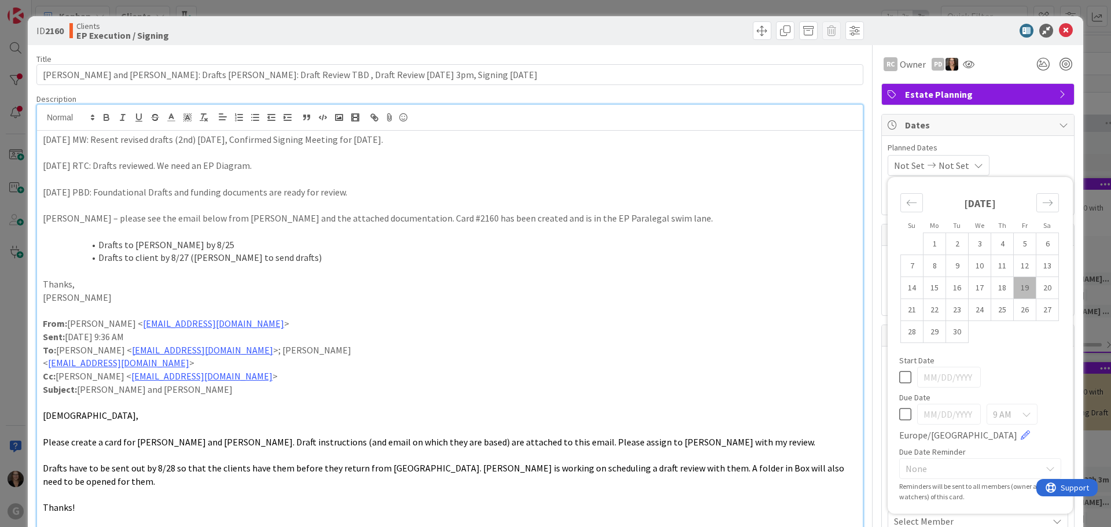
click at [899, 415] on icon at bounding box center [905, 414] width 12 height 14
type input "[DATE]"
type textarea "x"
click at [716, 210] on p at bounding box center [450, 205] width 814 height 13
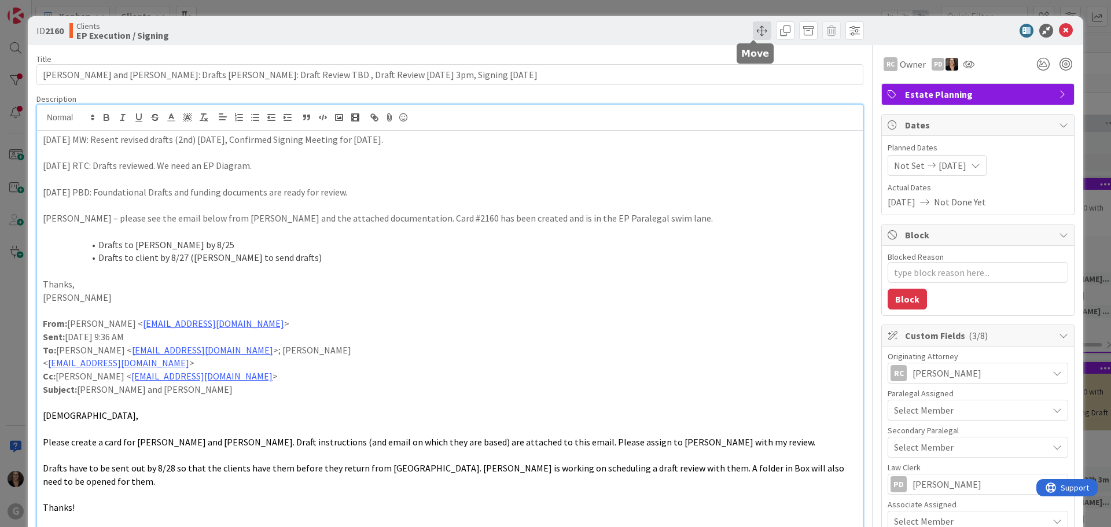
click at [756, 31] on span at bounding box center [762, 30] width 19 height 19
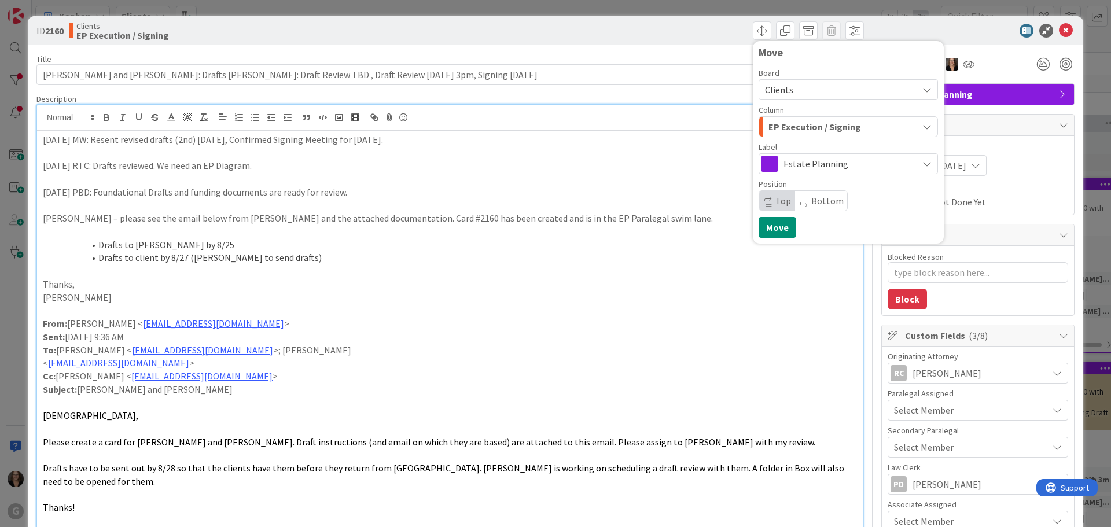
click at [707, 263] on li "Drafts to client by 8/27 ([PERSON_NAME] to send drafts)" at bounding box center [457, 257] width 800 height 13
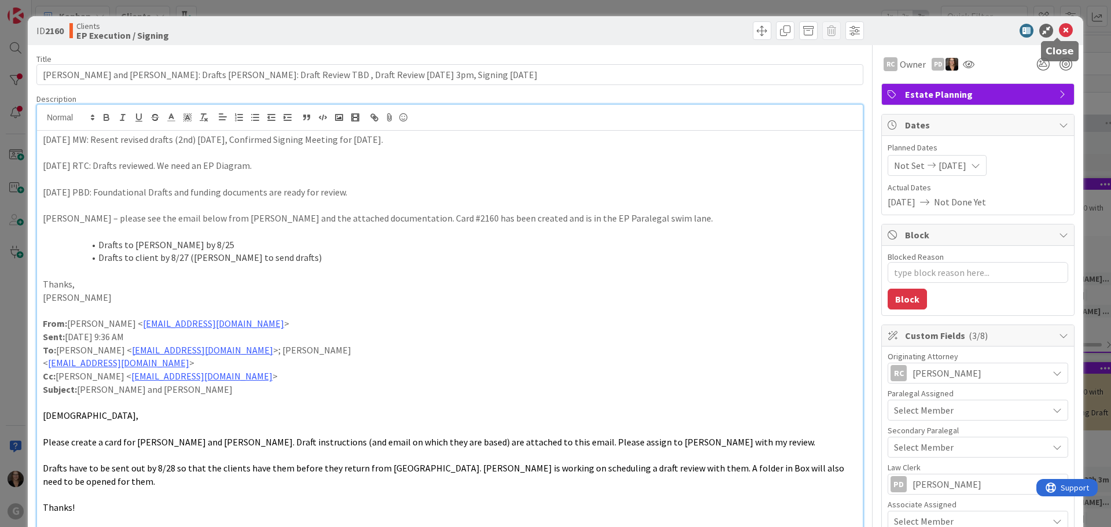
click at [1059, 30] on icon at bounding box center [1066, 31] width 14 height 14
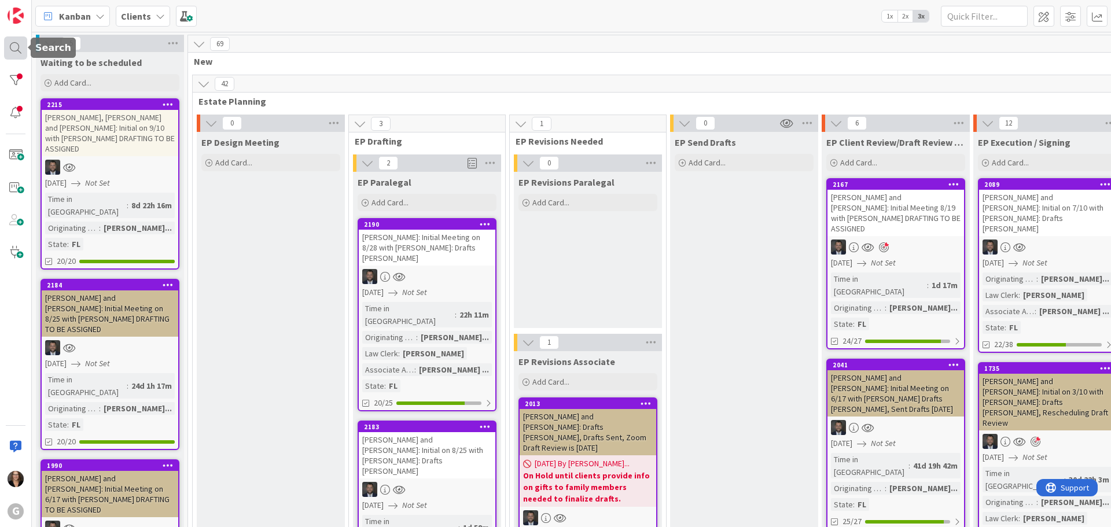
click at [16, 46] on div at bounding box center [15, 47] width 23 height 23
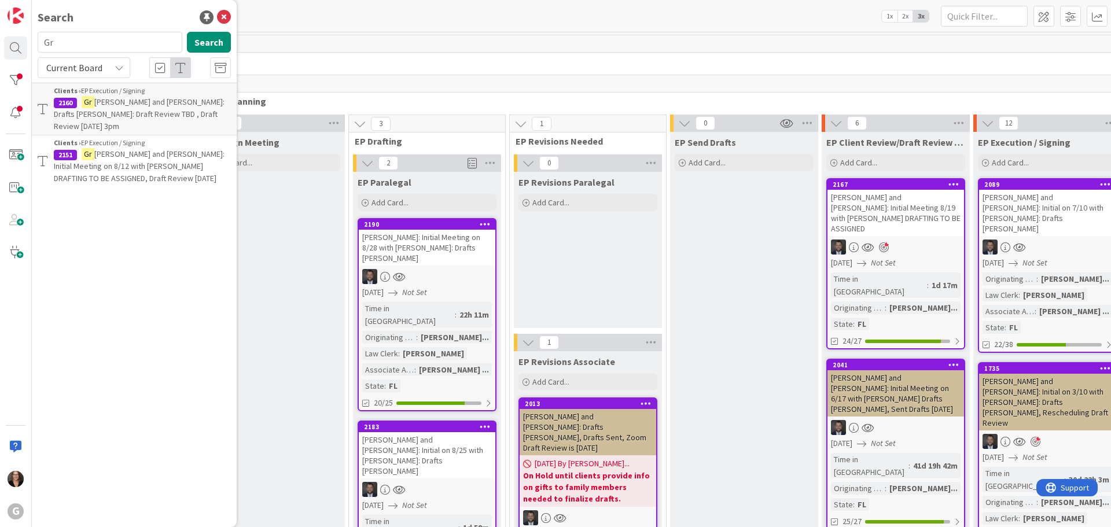
type input "G"
type input "Chionis"
click at [192, 105] on span ", [PERSON_NAME] and [PERSON_NAME]: Initial on 7/10 with [PERSON_NAME]: Drafts […" at bounding box center [123, 114] width 138 height 35
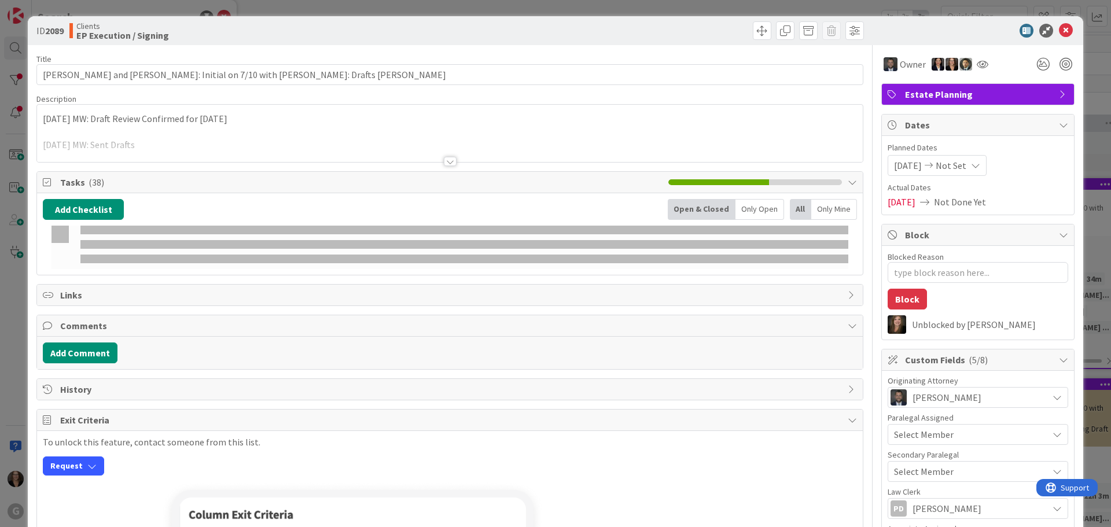
type textarea "x"
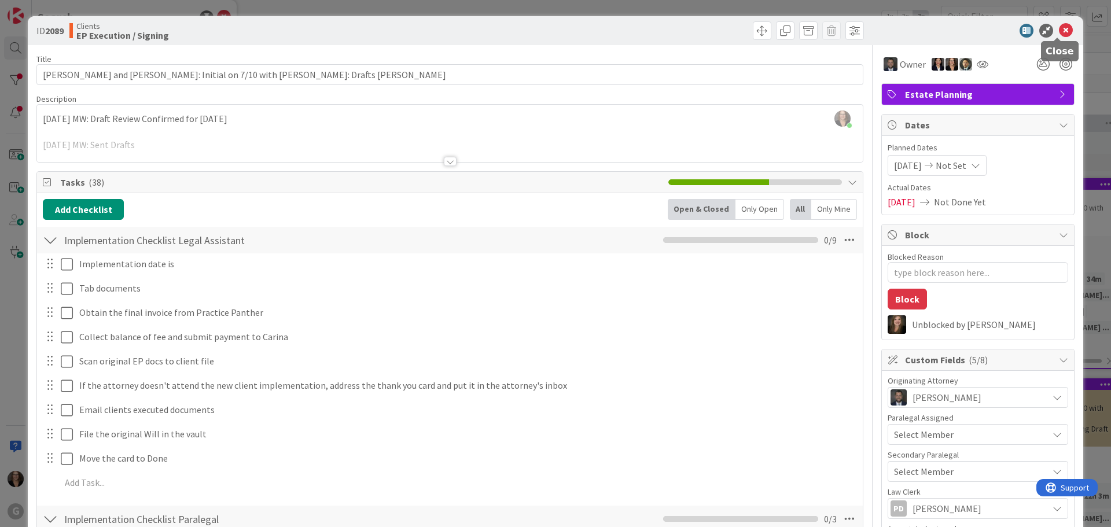
click at [1059, 29] on icon at bounding box center [1066, 31] width 14 height 14
